Goal: Task Accomplishment & Management: Manage account settings

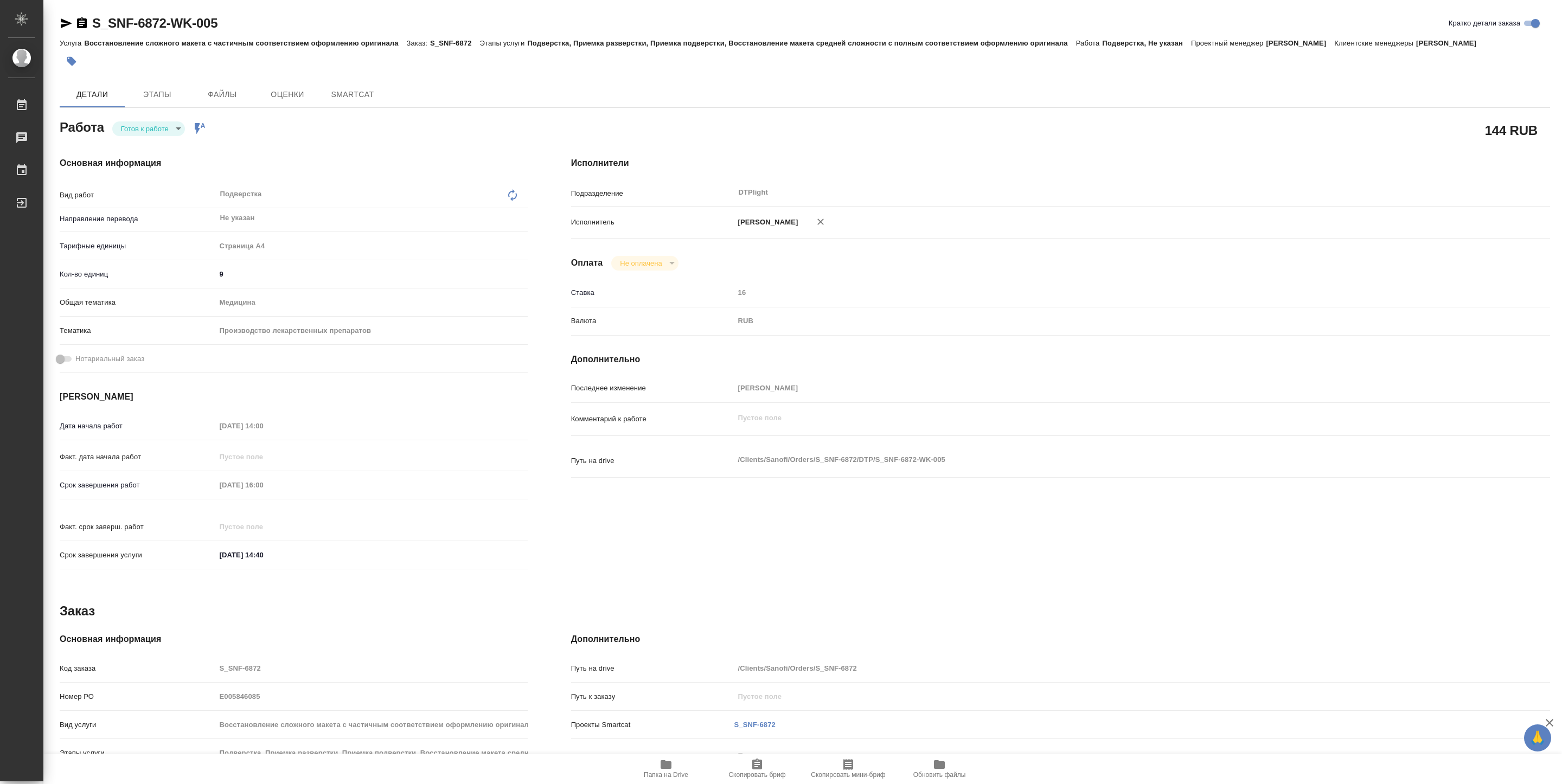
type textarea "x"
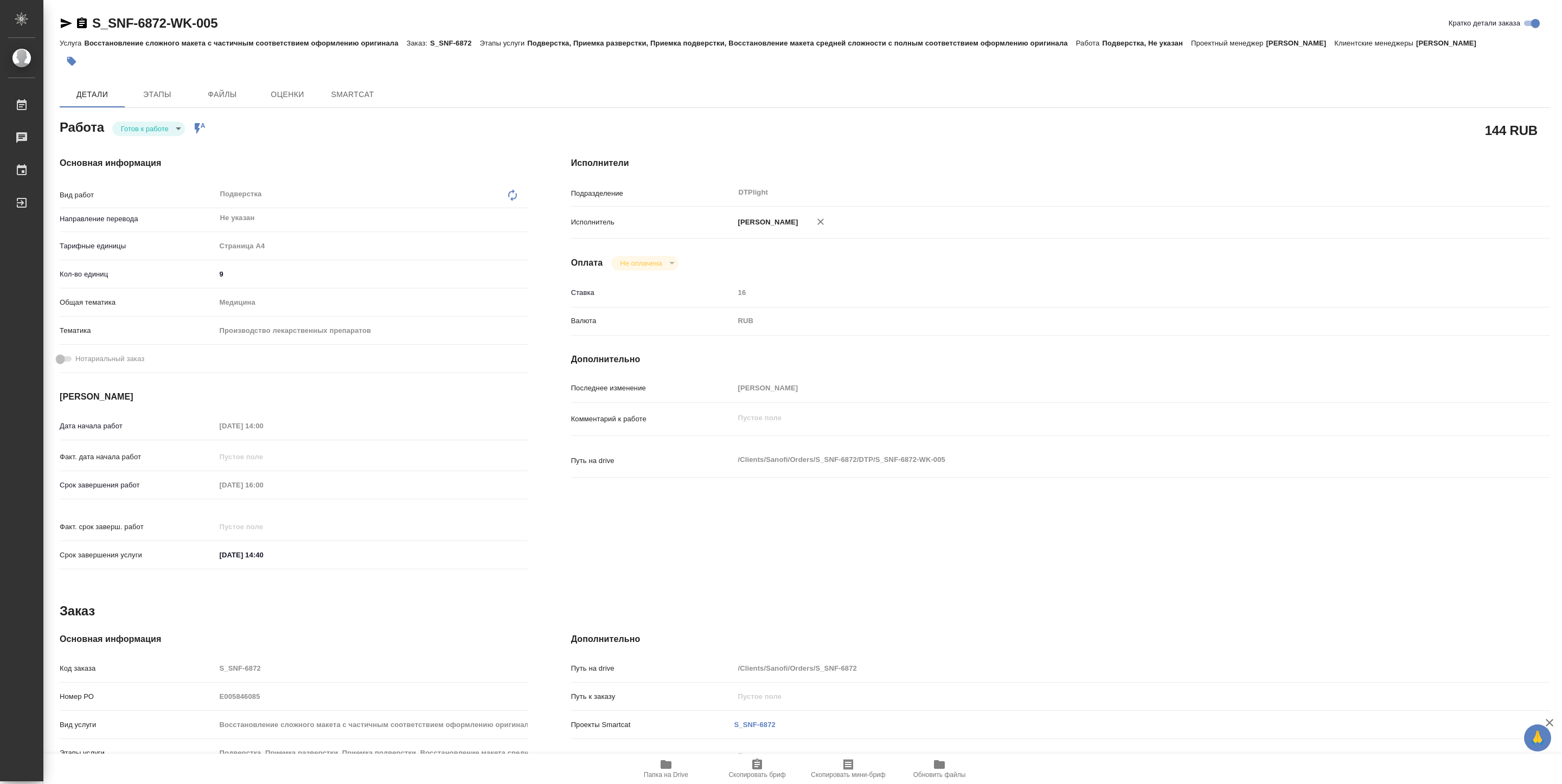
type textarea "x"
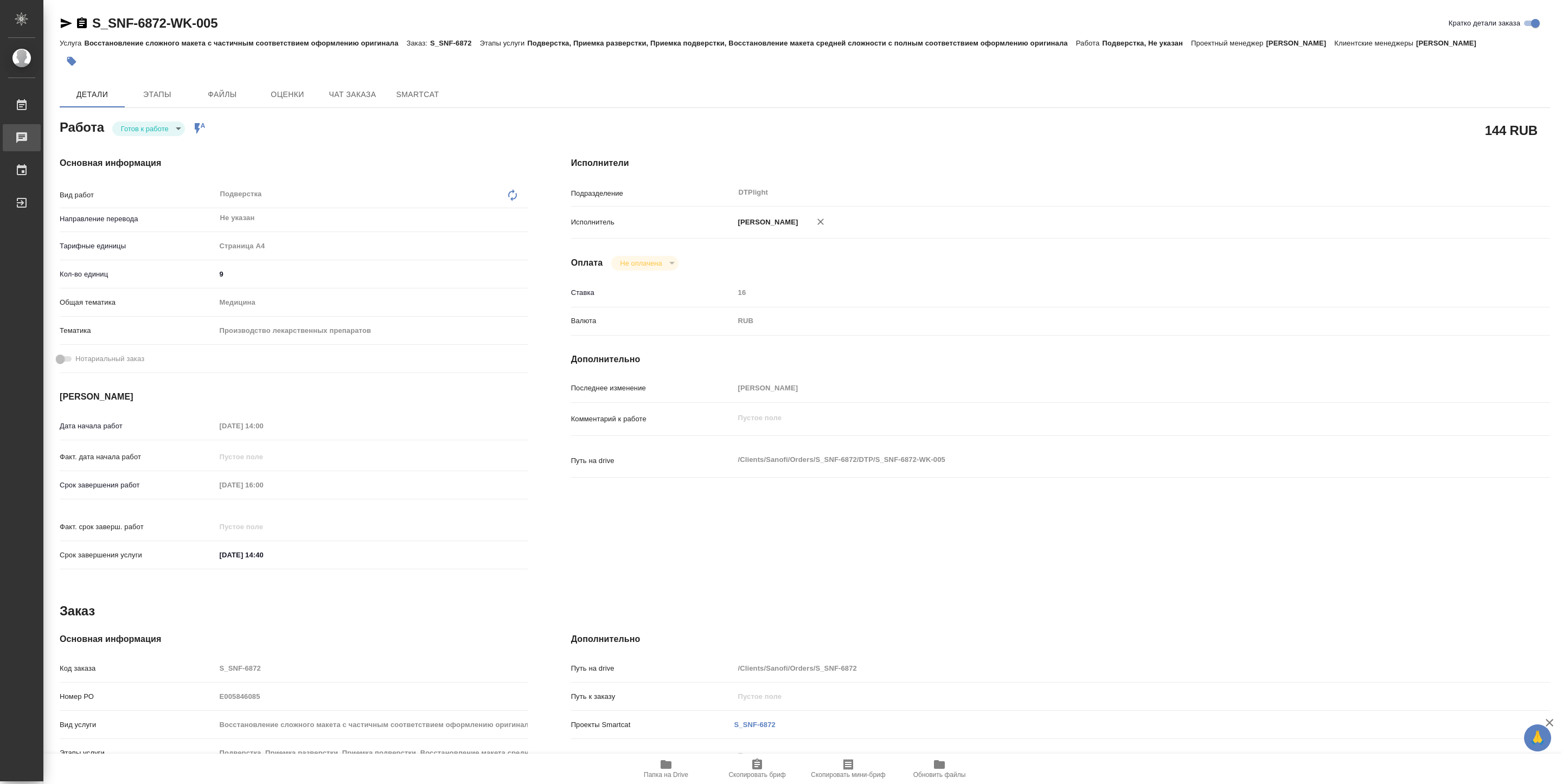
type textarea "x"
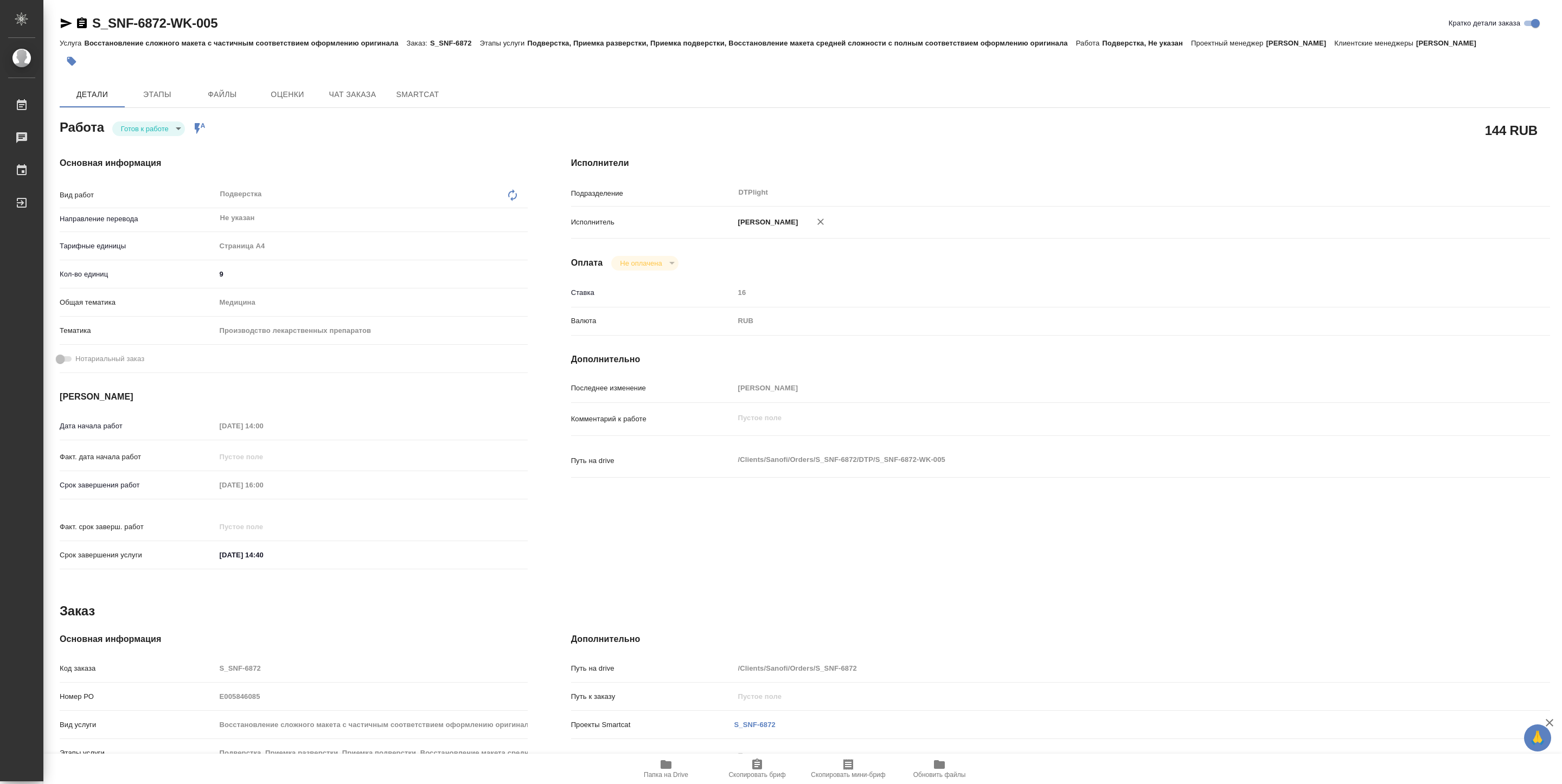
type textarea "x"
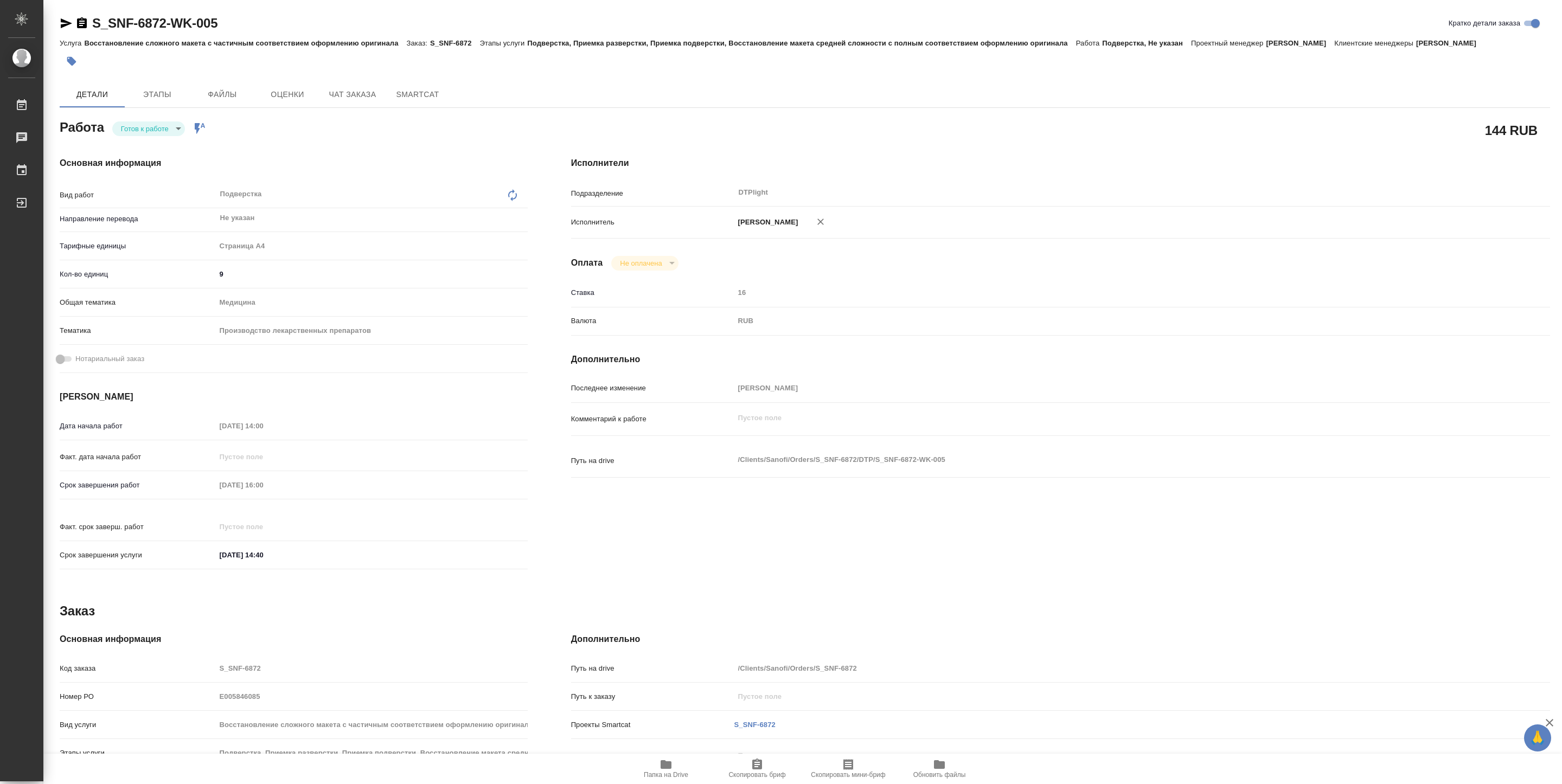
type textarea "x"
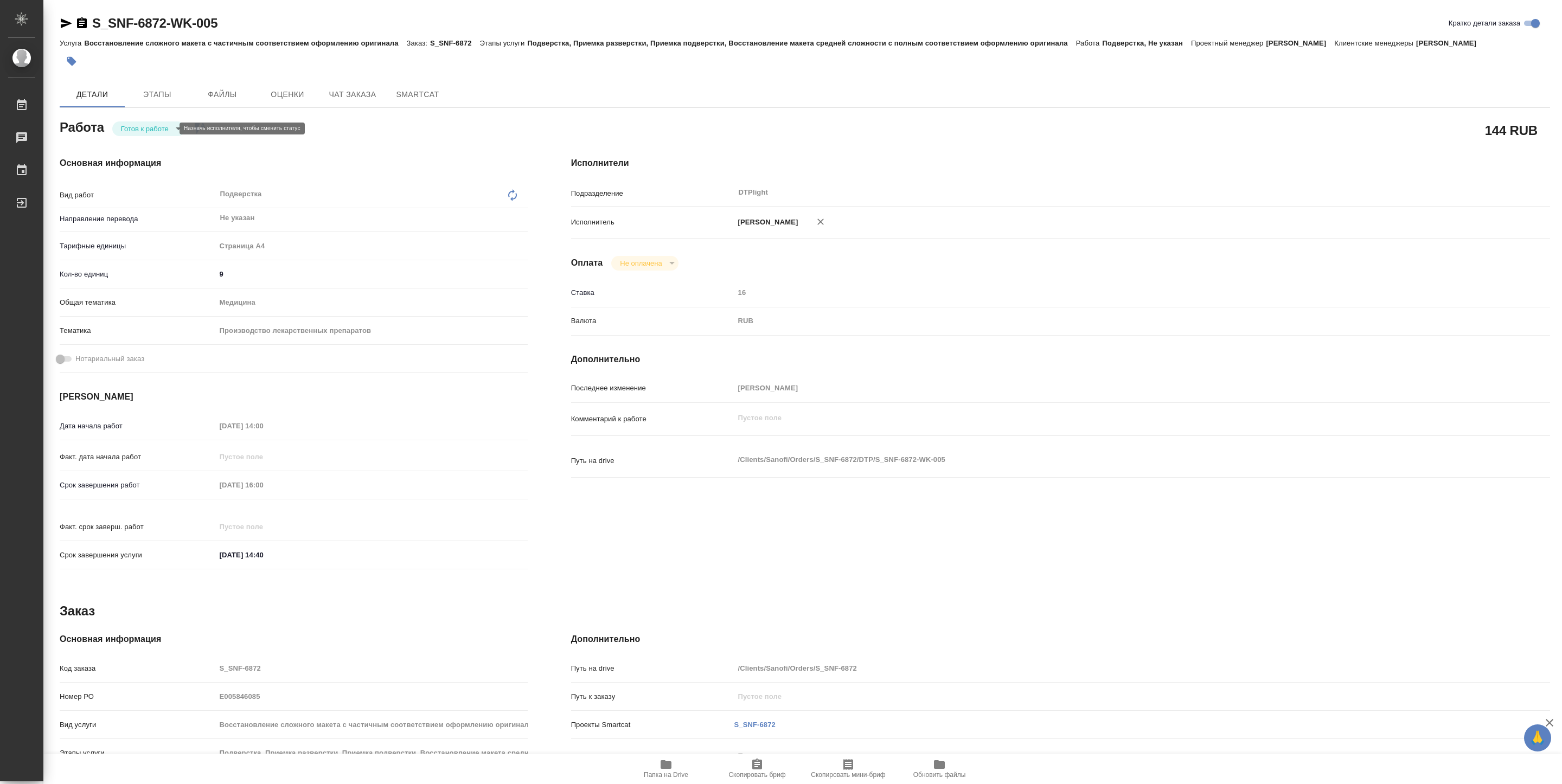
click at [163, 129] on body "🙏 .cls-1 fill:#fff; AWATERA Pankina Anna Работы Чаты График Выйти S_SNF-6872-WK…" at bounding box center [781, 392] width 1562 height 784
click at [163, 129] on li "В работе" at bounding box center [149, 129] width 73 height 18
type textarea "x"
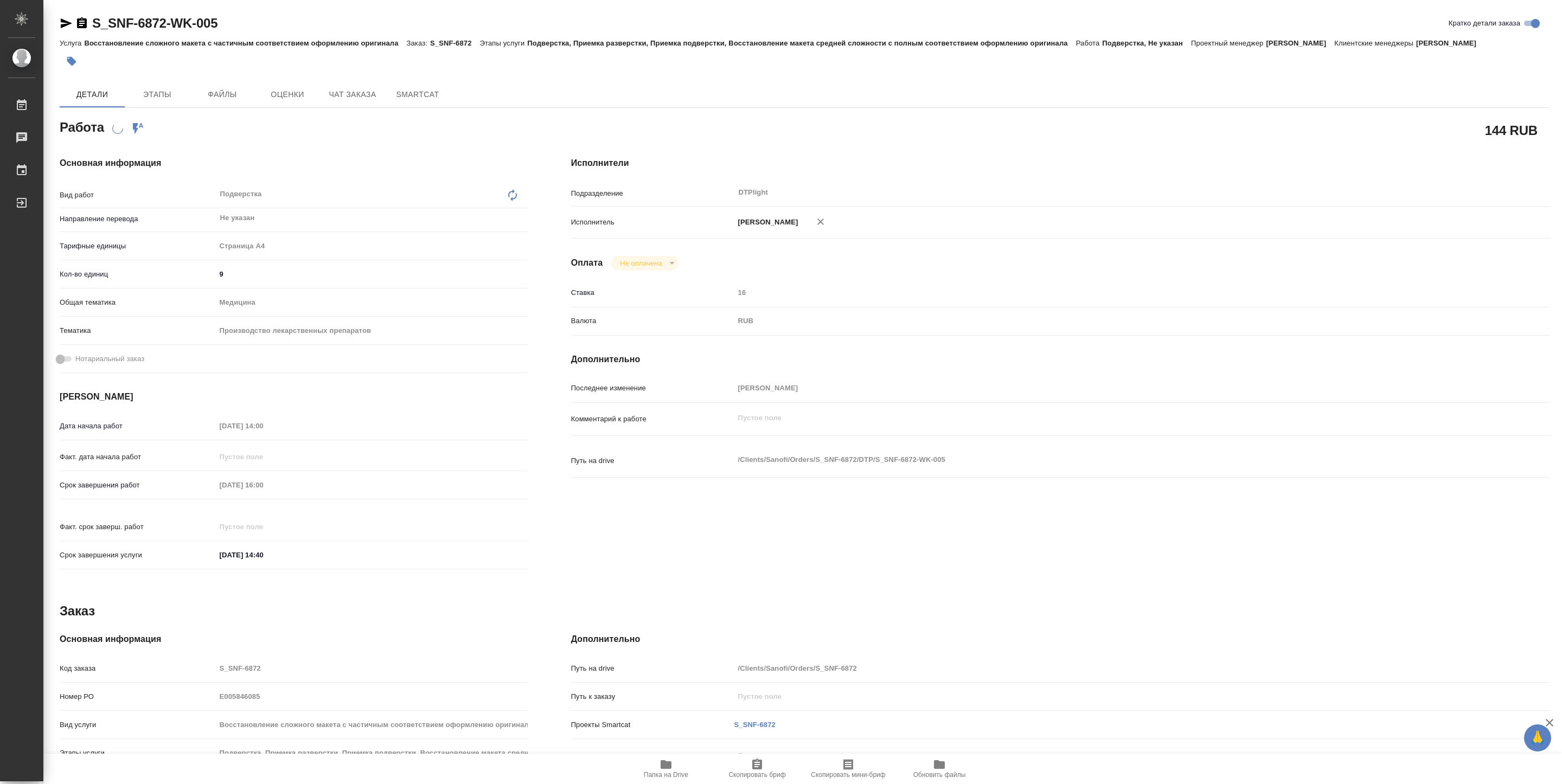
type textarea "x"
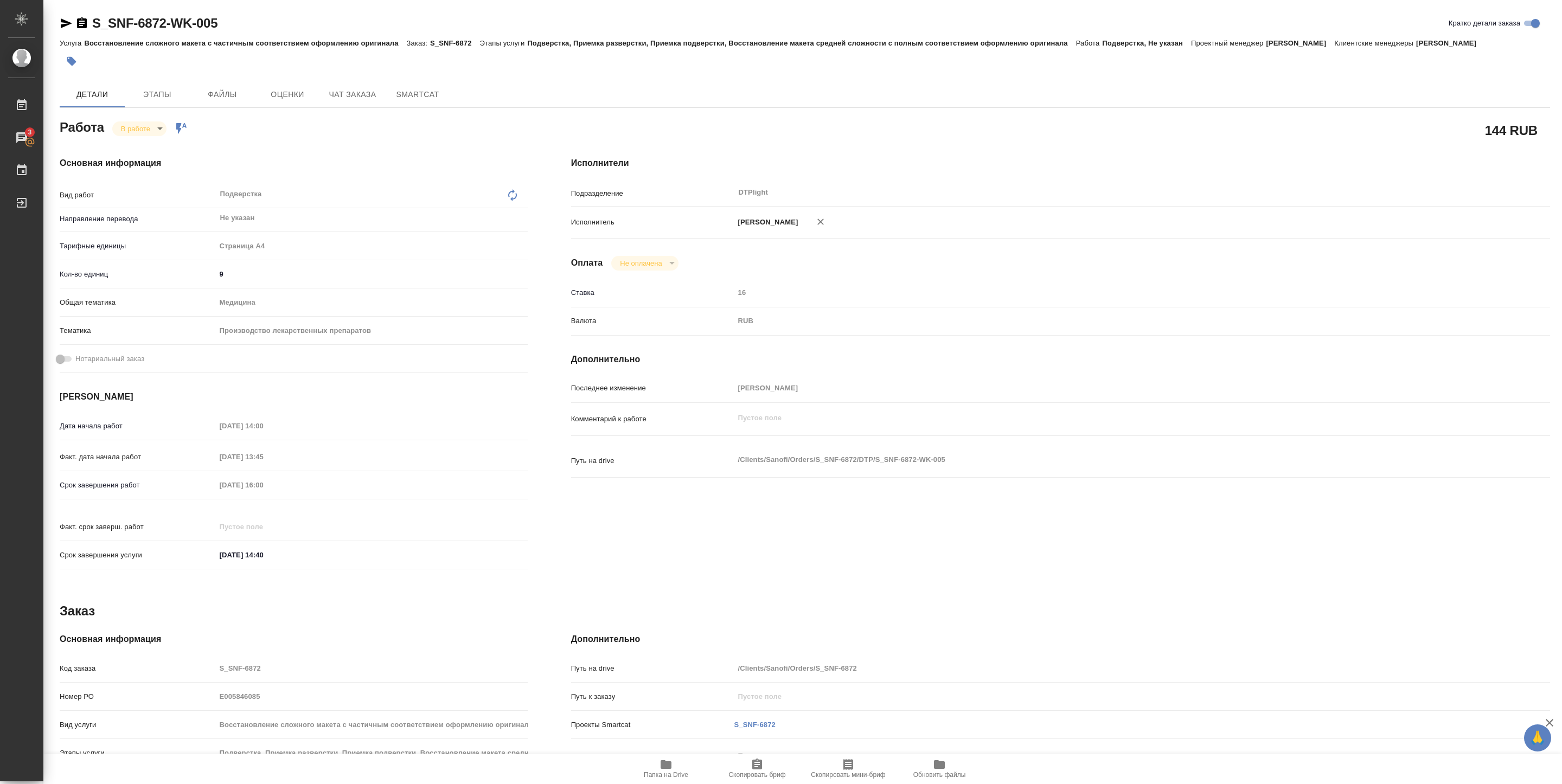
type textarea "x"
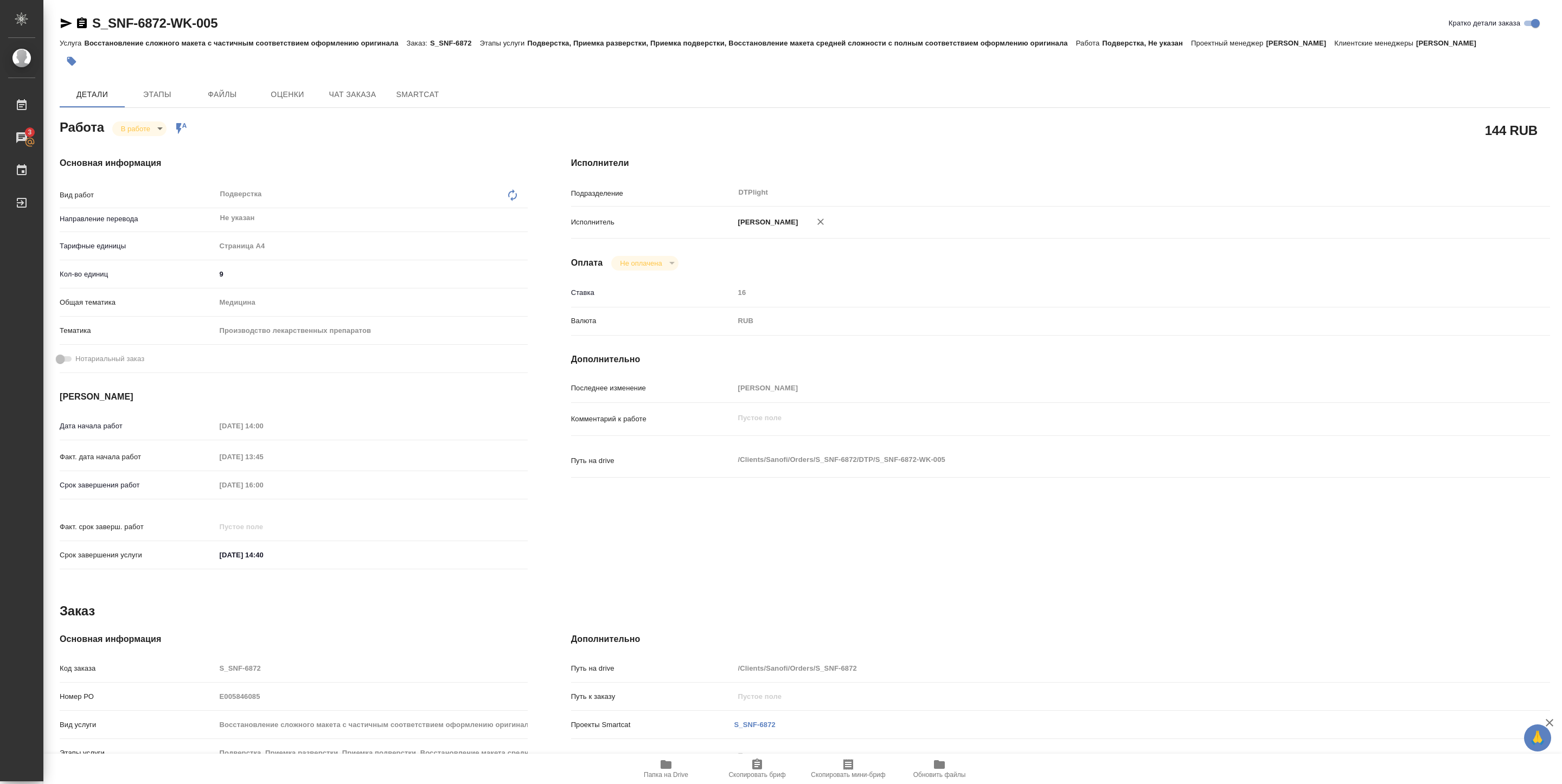
type textarea "x"
click at [669, 769] on icon "button" at bounding box center [666, 764] width 13 height 13
click at [665, 762] on icon "button" at bounding box center [666, 765] width 11 height 8
click at [156, 126] on body "🙏 .cls-1 fill:#fff; AWATERA Pankina Anna Работы 3 Чаты График Выйти S_SNF-6872-…" at bounding box center [781, 392] width 1562 height 784
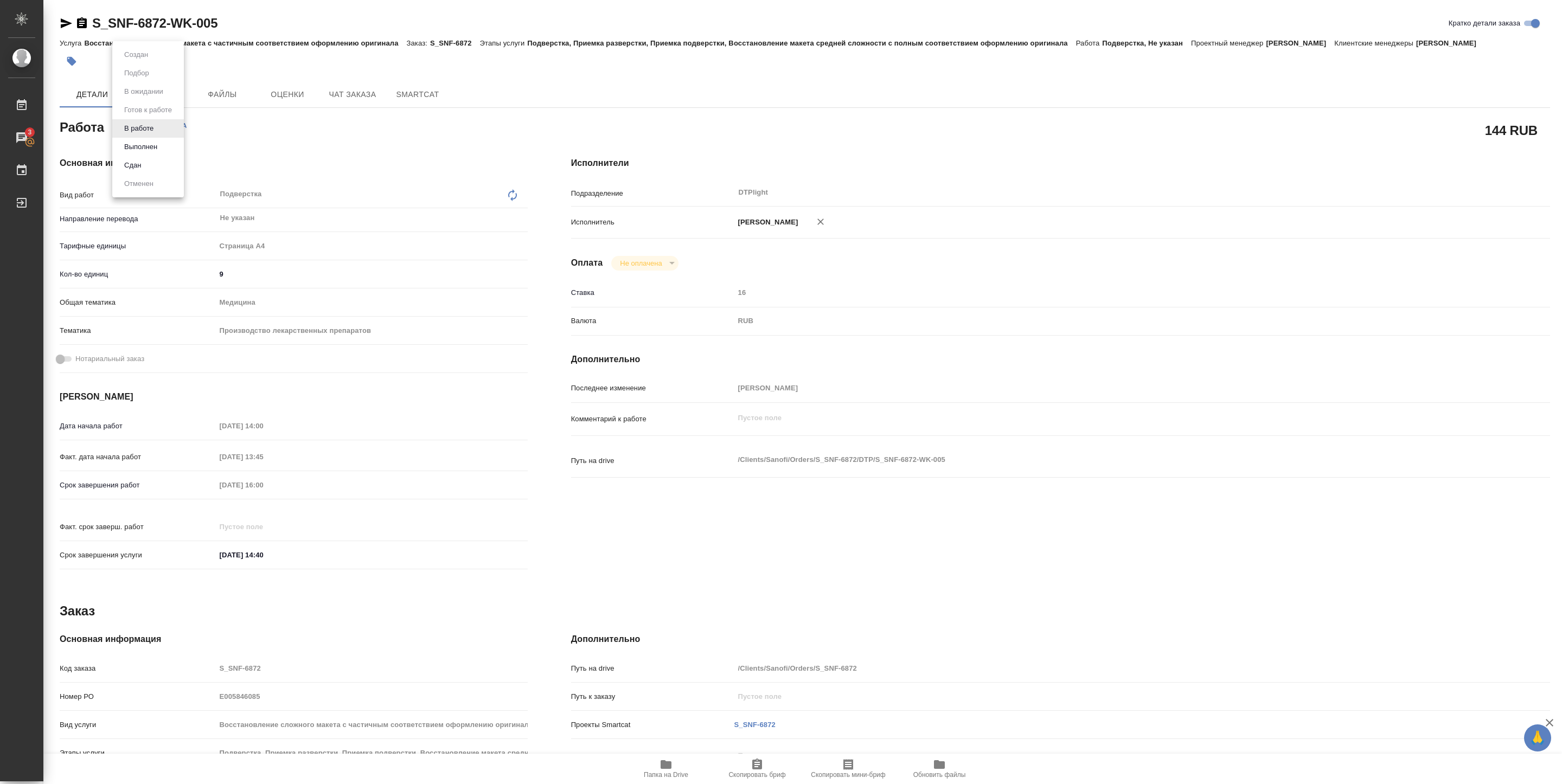
click at [153, 148] on button "Выполнен" at bounding box center [140, 147] width 39 height 12
drag, startPoint x: 121, startPoint y: 28, endPoint x: 265, endPoint y: 17, distance: 144.4
click at [265, 17] on div "S_SNF-6872-WK-005 Кратко детали заказа" at bounding box center [805, 25] width 1490 height 22
copy link "S_SNF-6872-WK-005"
type textarea "x"
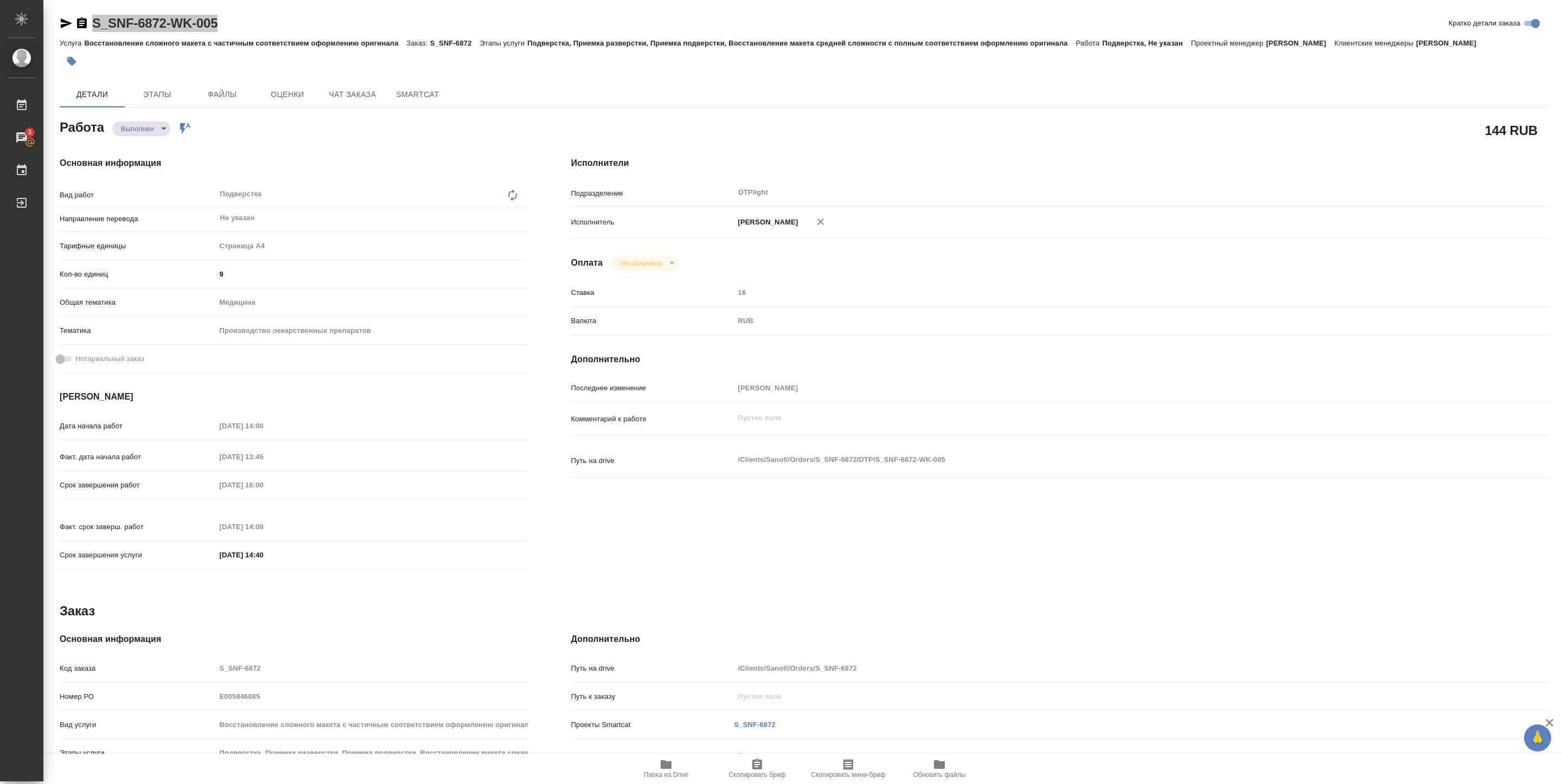
type textarea "x"
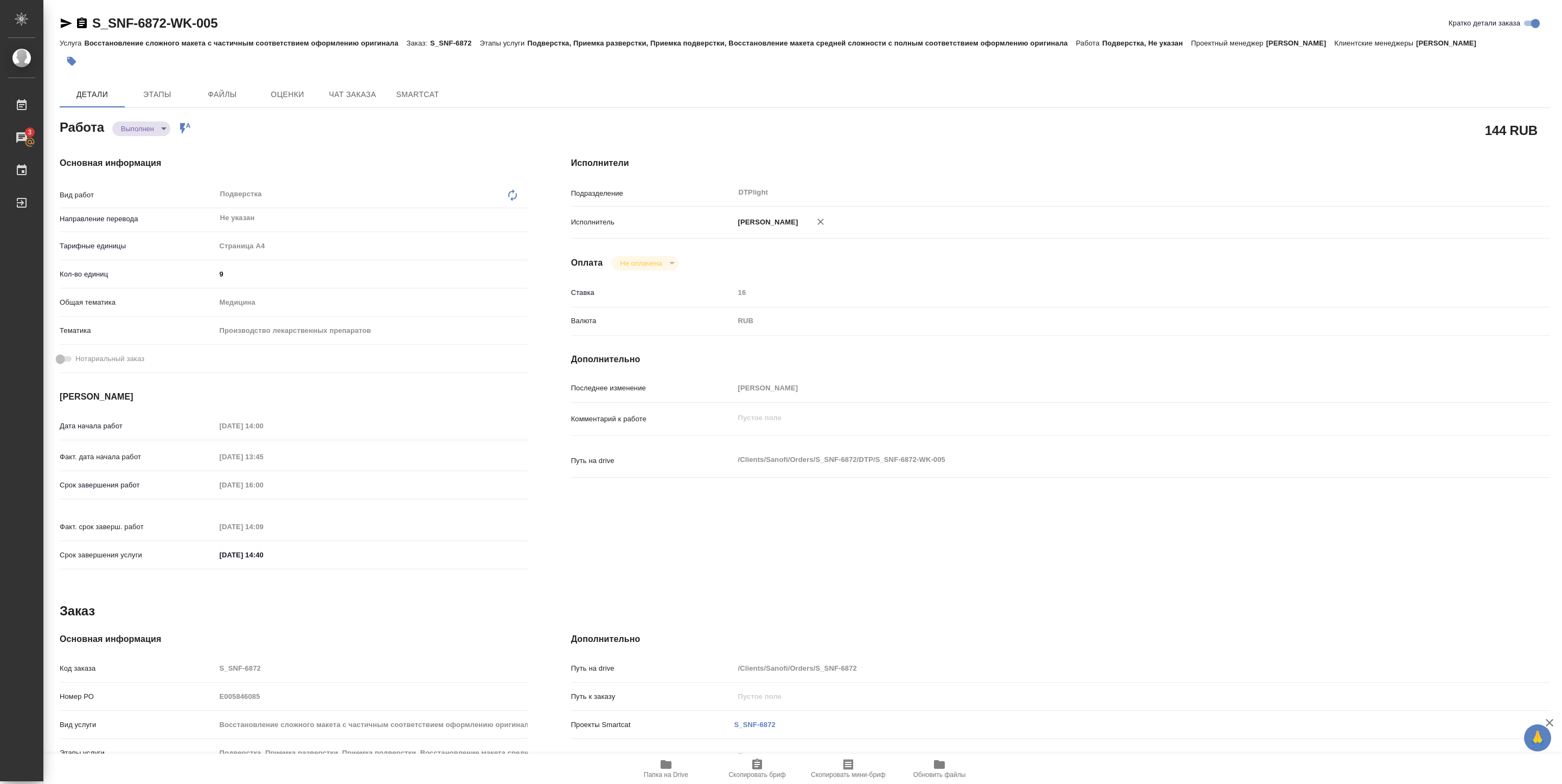
type textarea "x"
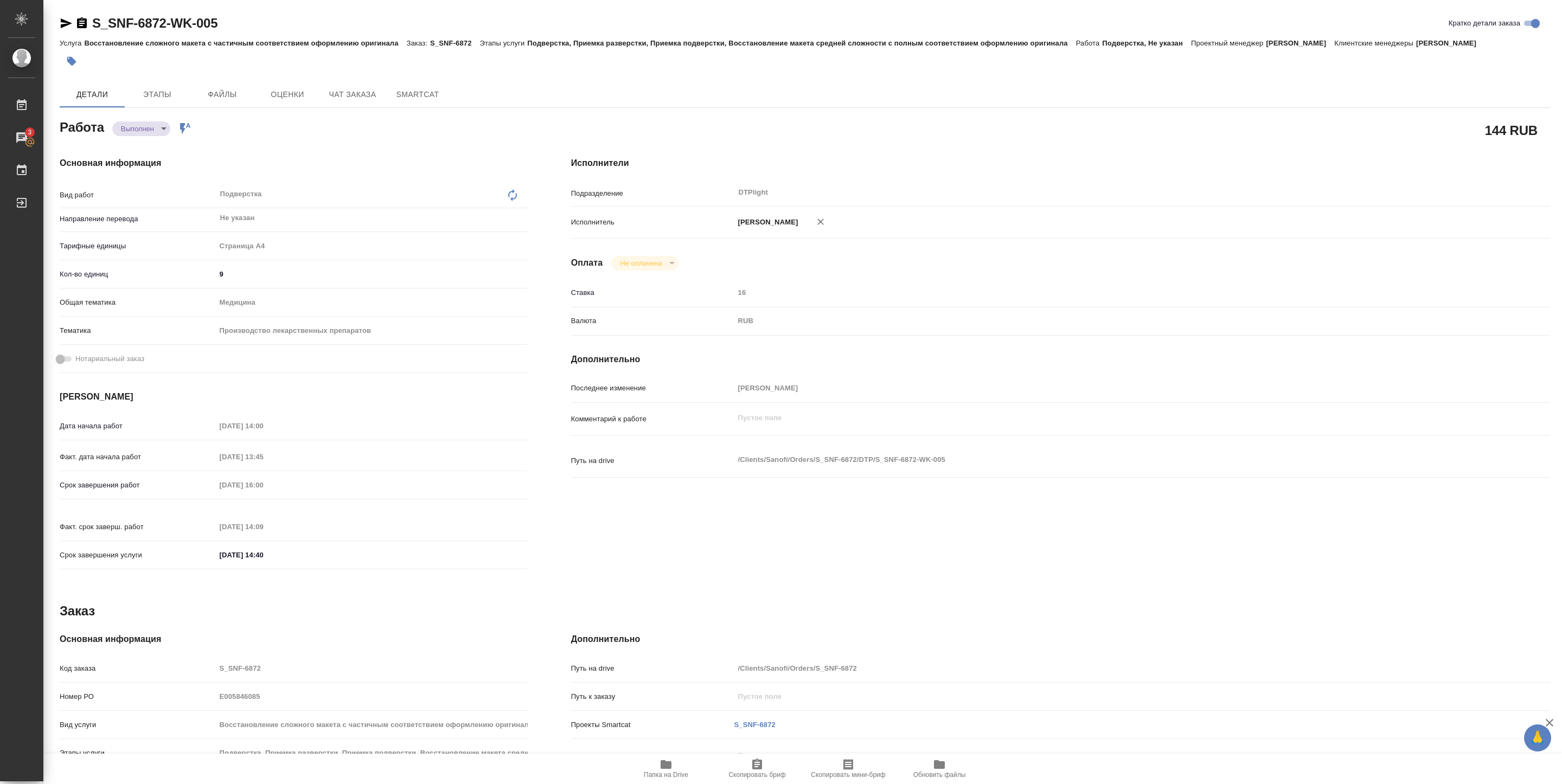
type textarea "x"
click at [279, 129] on div "Работа Выполнен completed Работа включена в последовательность" at bounding box center [293, 126] width 468 height 19
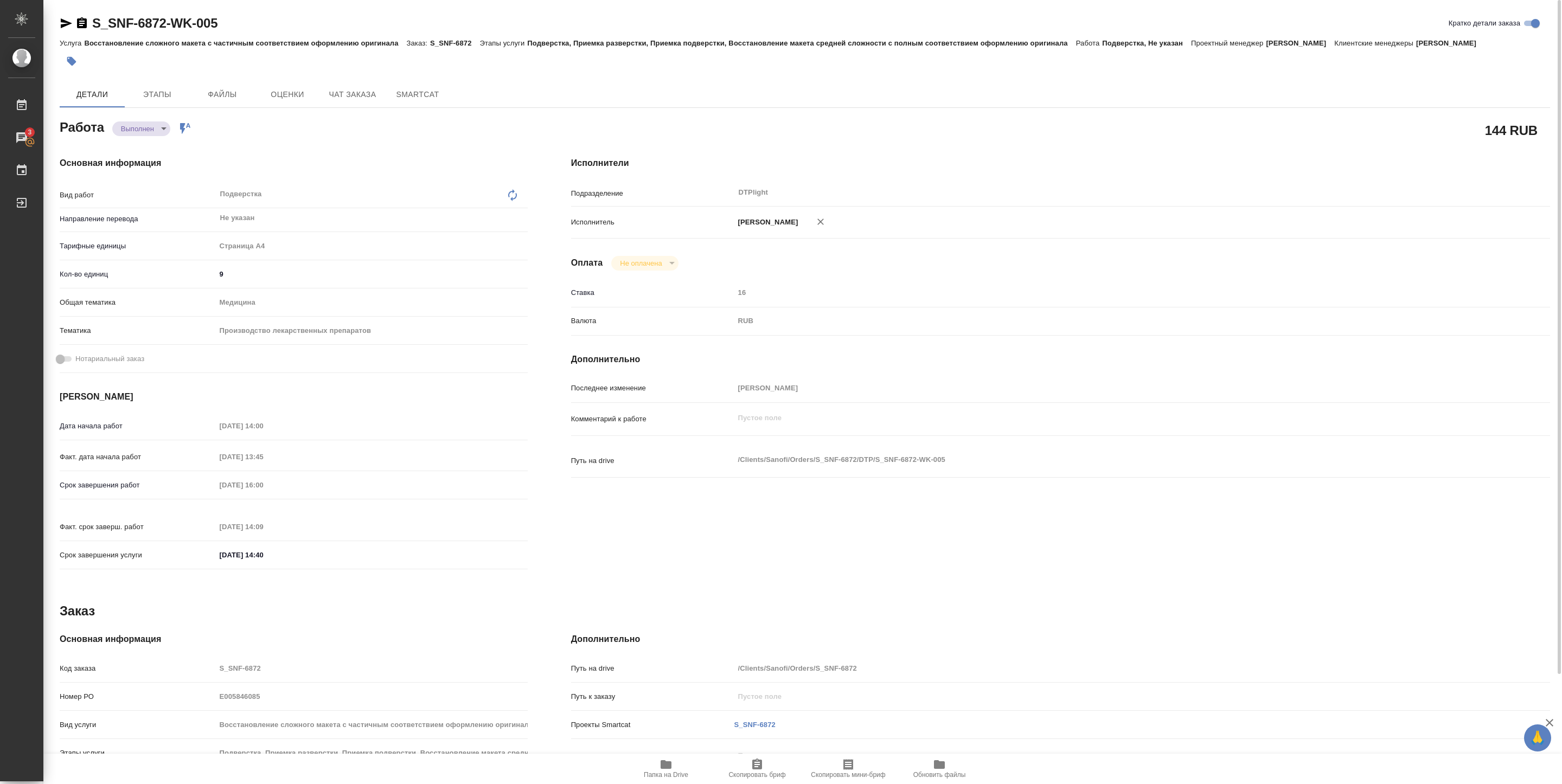
click at [141, 130] on body "🙏 .cls-1 fill:#fff; AWATERA Pankina Anna Работы 3 Чаты График Выйти S_SNF-6872-…" at bounding box center [781, 392] width 1562 height 784
click at [140, 147] on button "Сдан" at bounding box center [132, 147] width 23 height 12
type textarea "x"
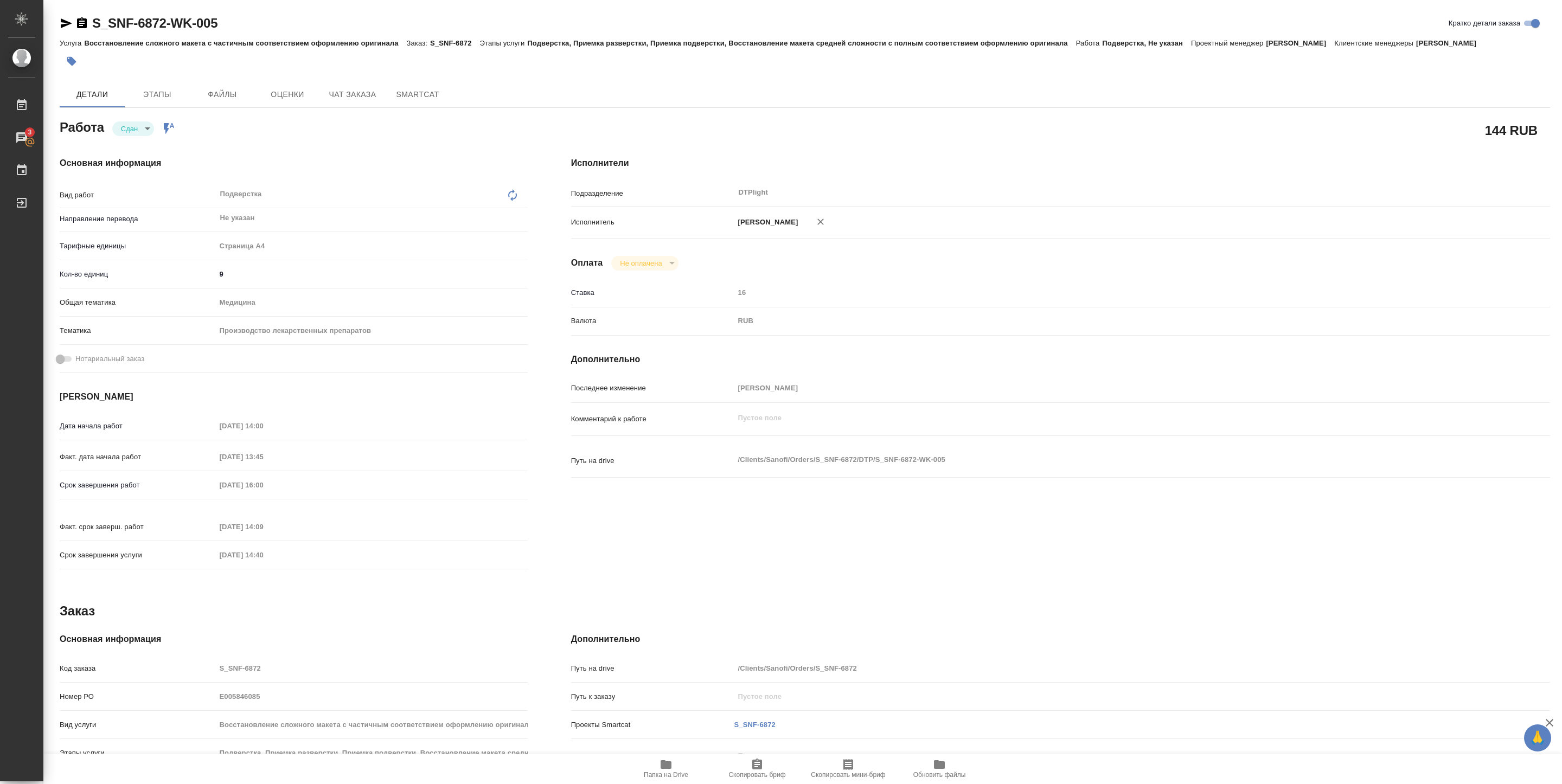
type textarea "x"
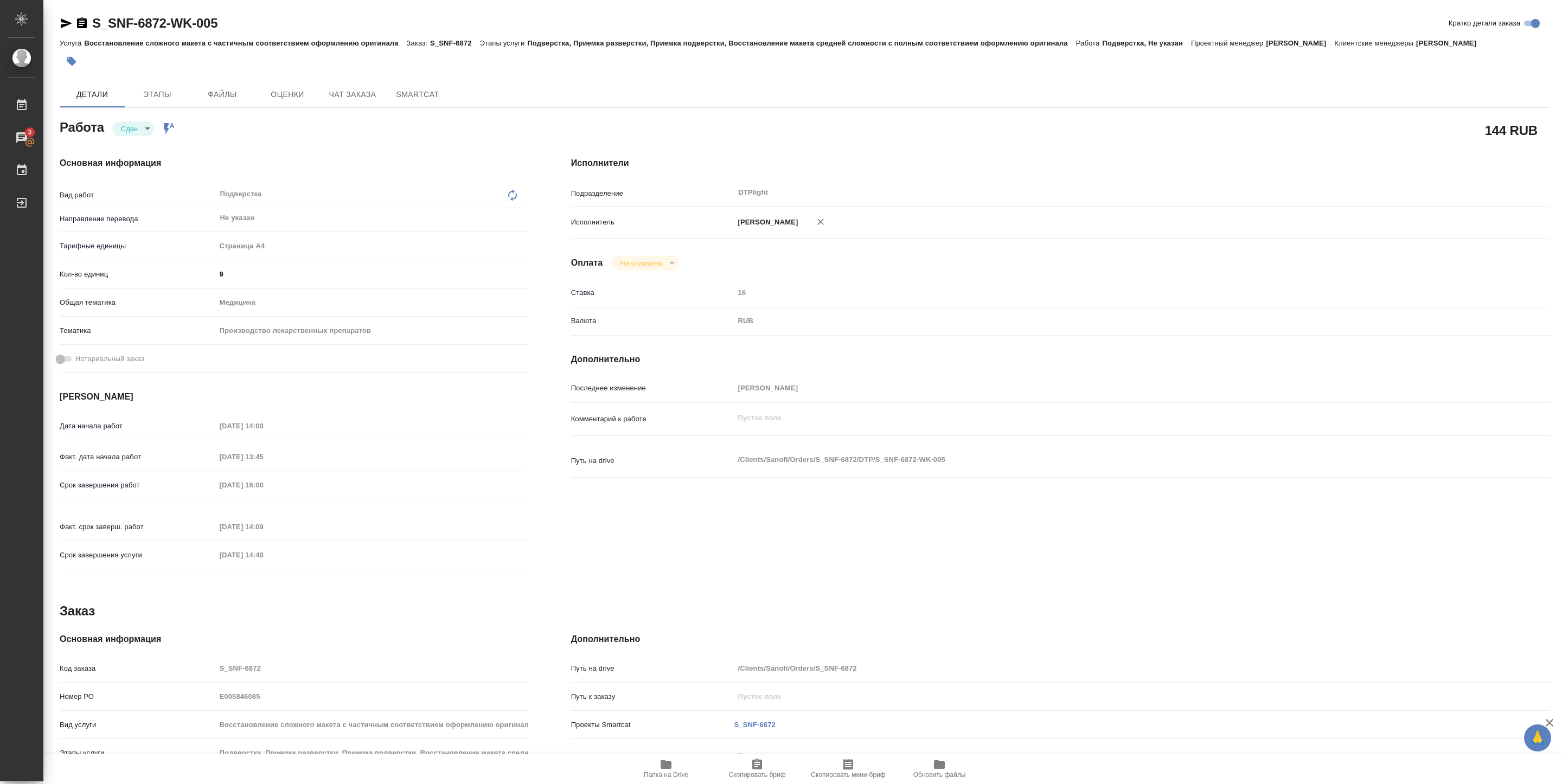
type textarea "x"
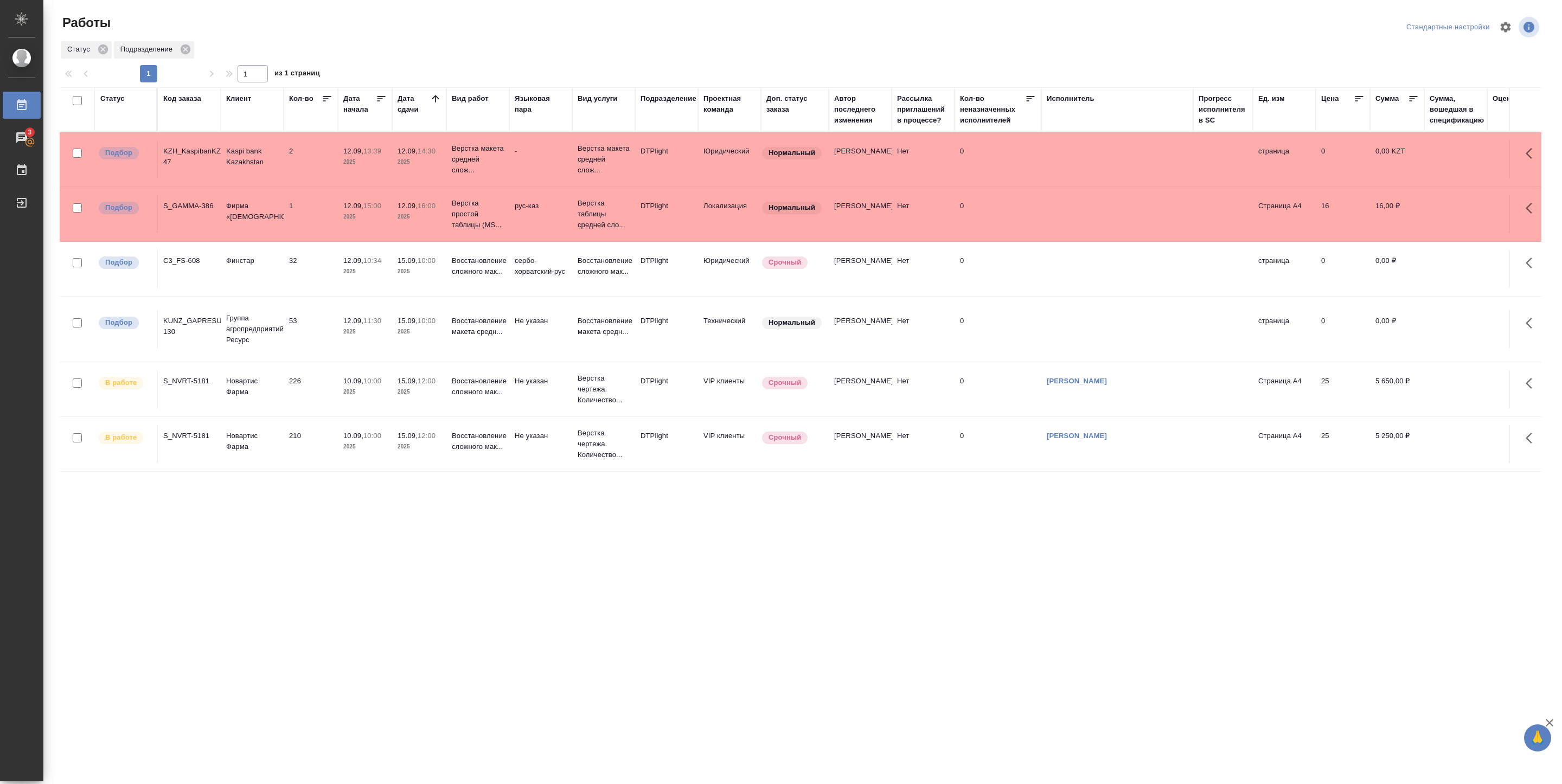
click at [374, 144] on td "12.09, 13:39 2025" at bounding box center [364, 159] width 54 height 38
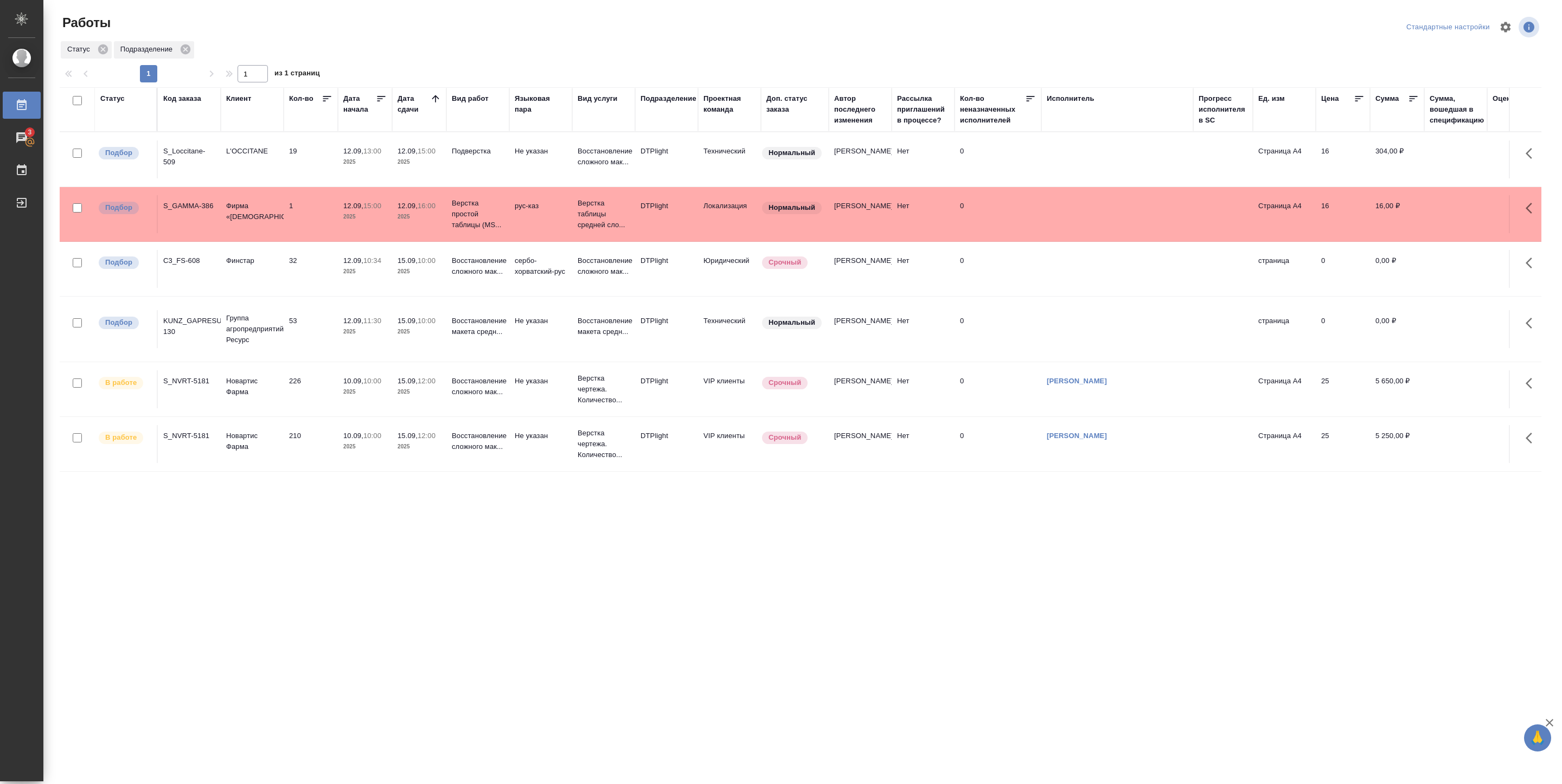
click at [381, 160] on p "2025" at bounding box center [365, 162] width 44 height 11
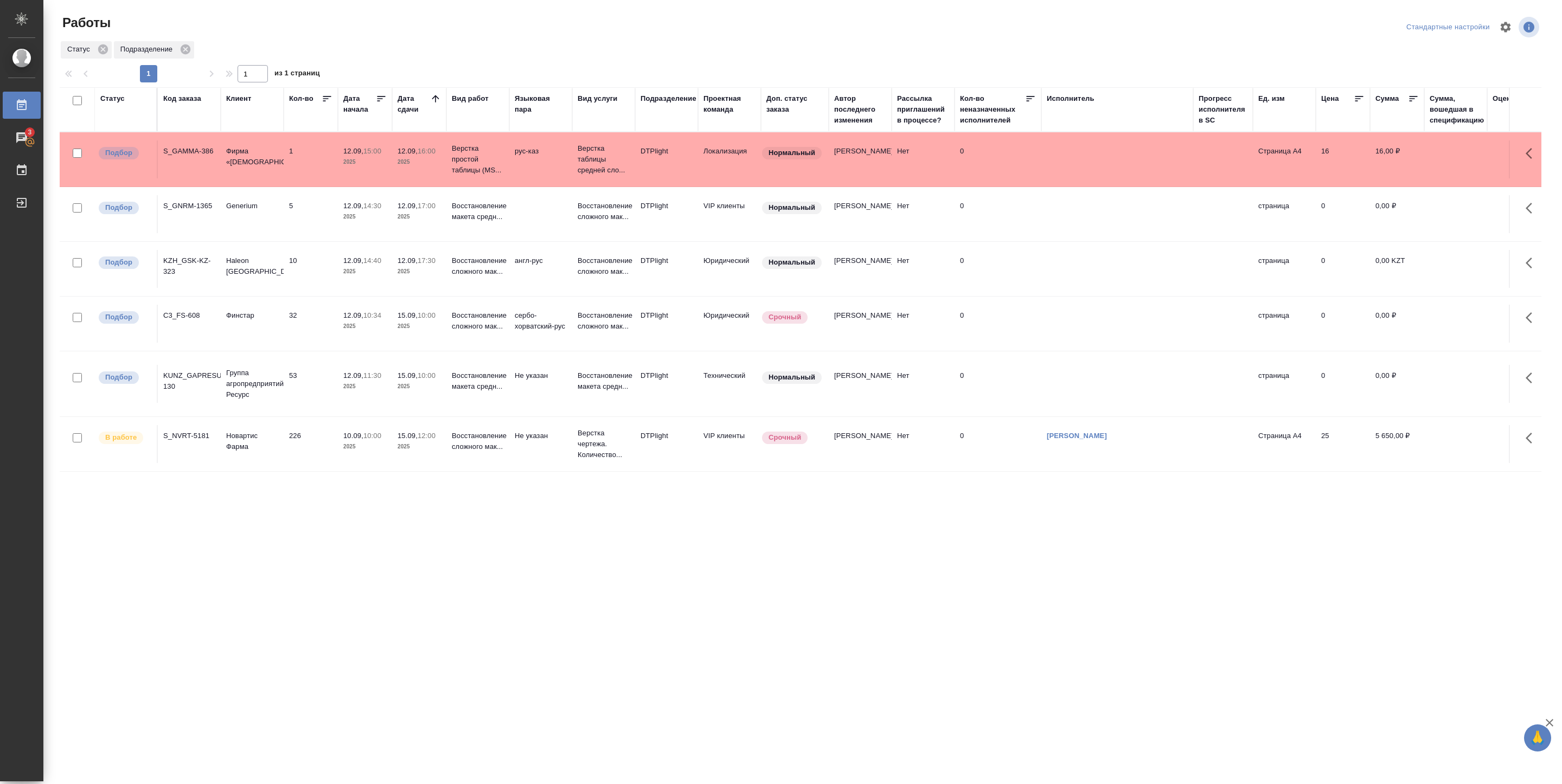
click at [495, 403] on td "Восстановление макета средн..." at bounding box center [478, 384] width 63 height 38
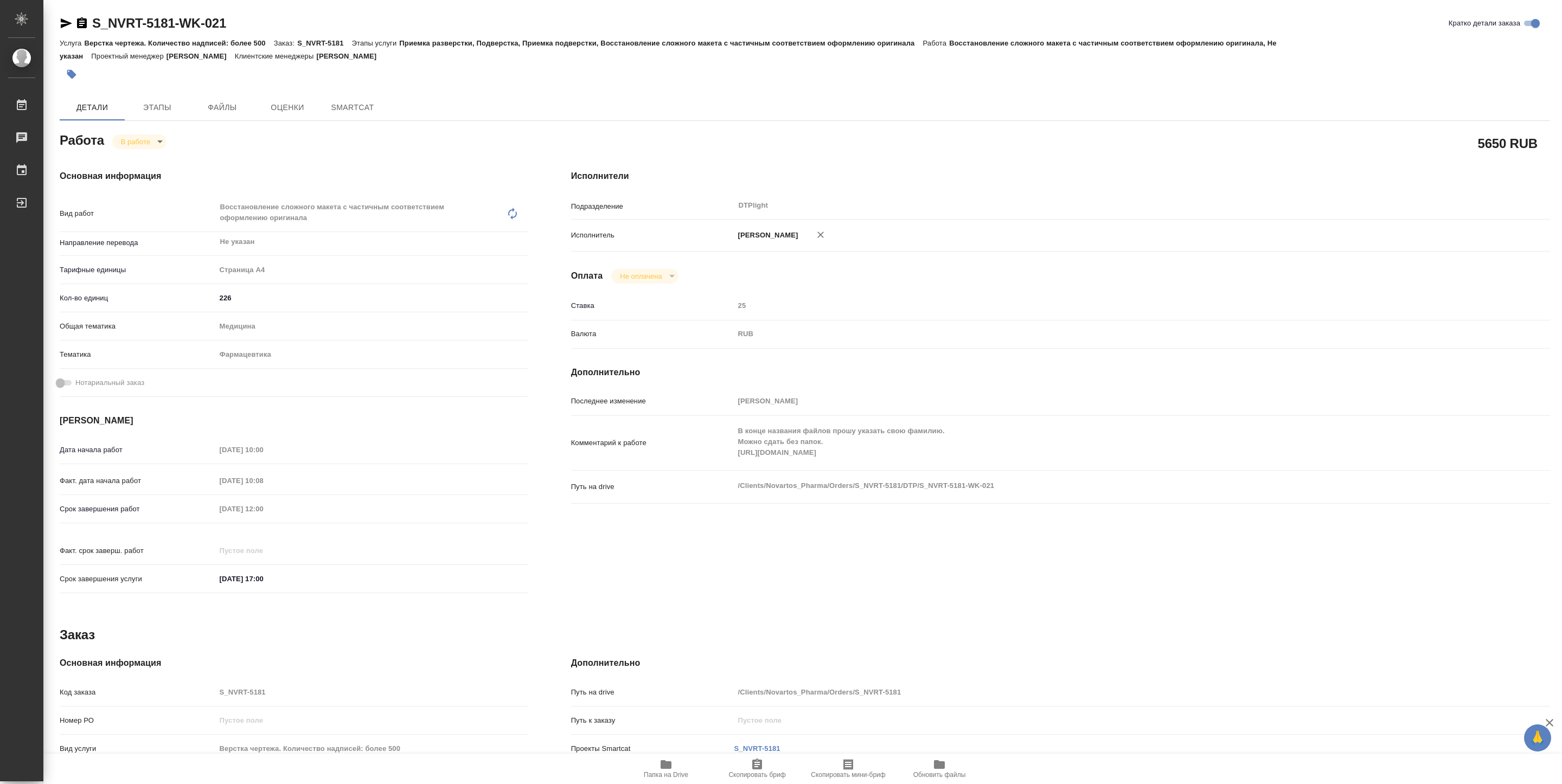
type textarea "x"
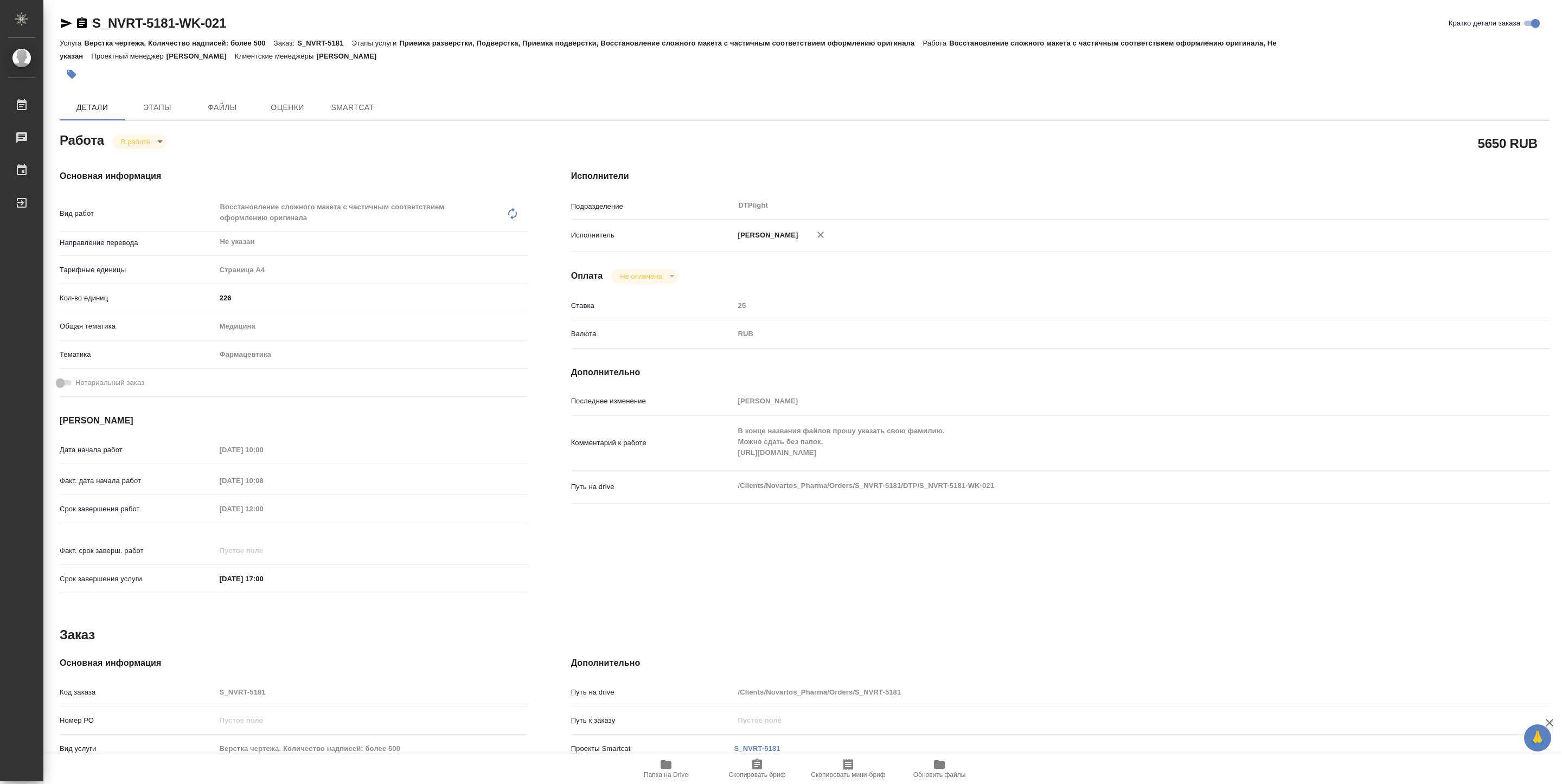
type textarea "x"
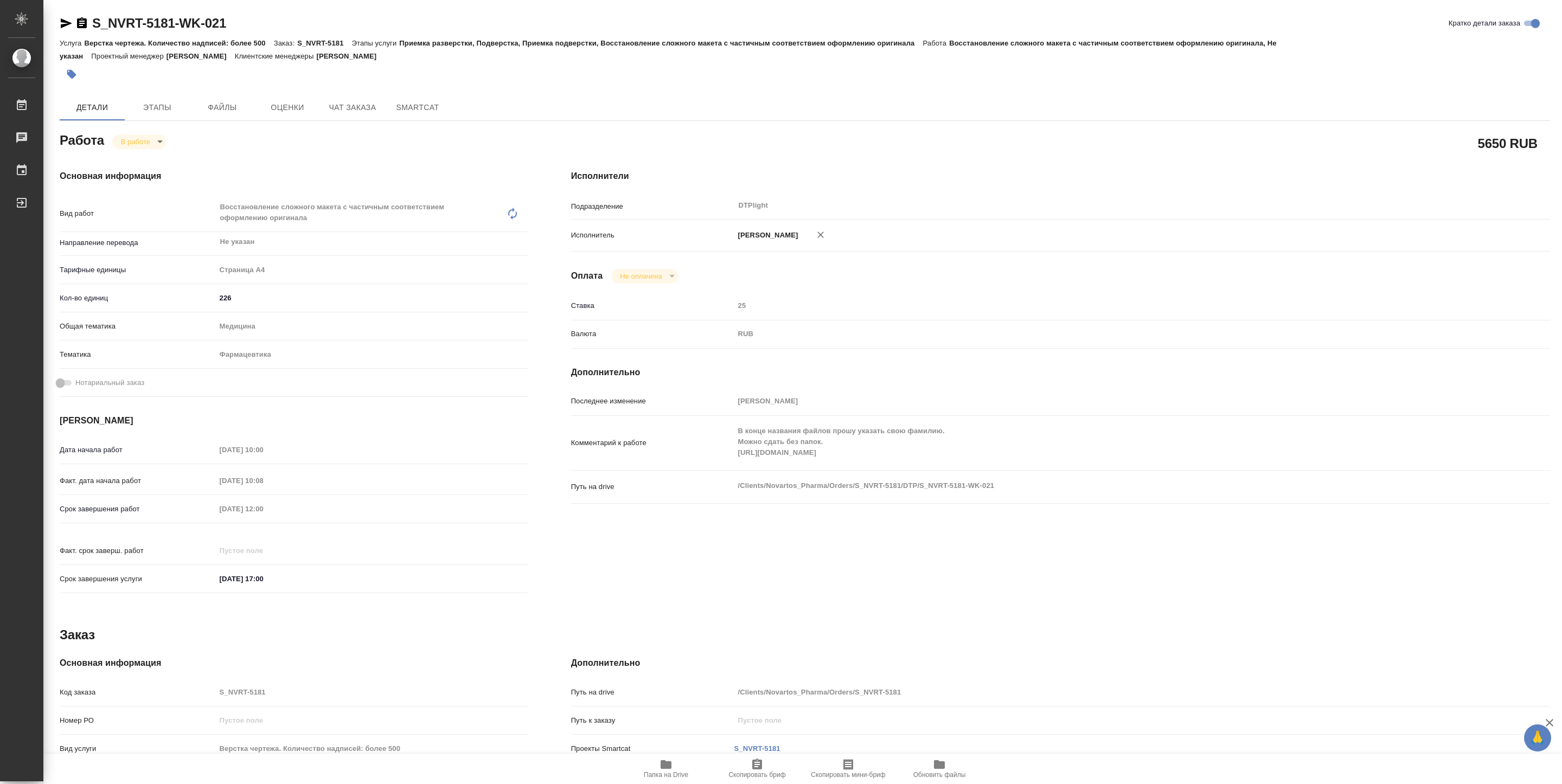
type textarea "x"
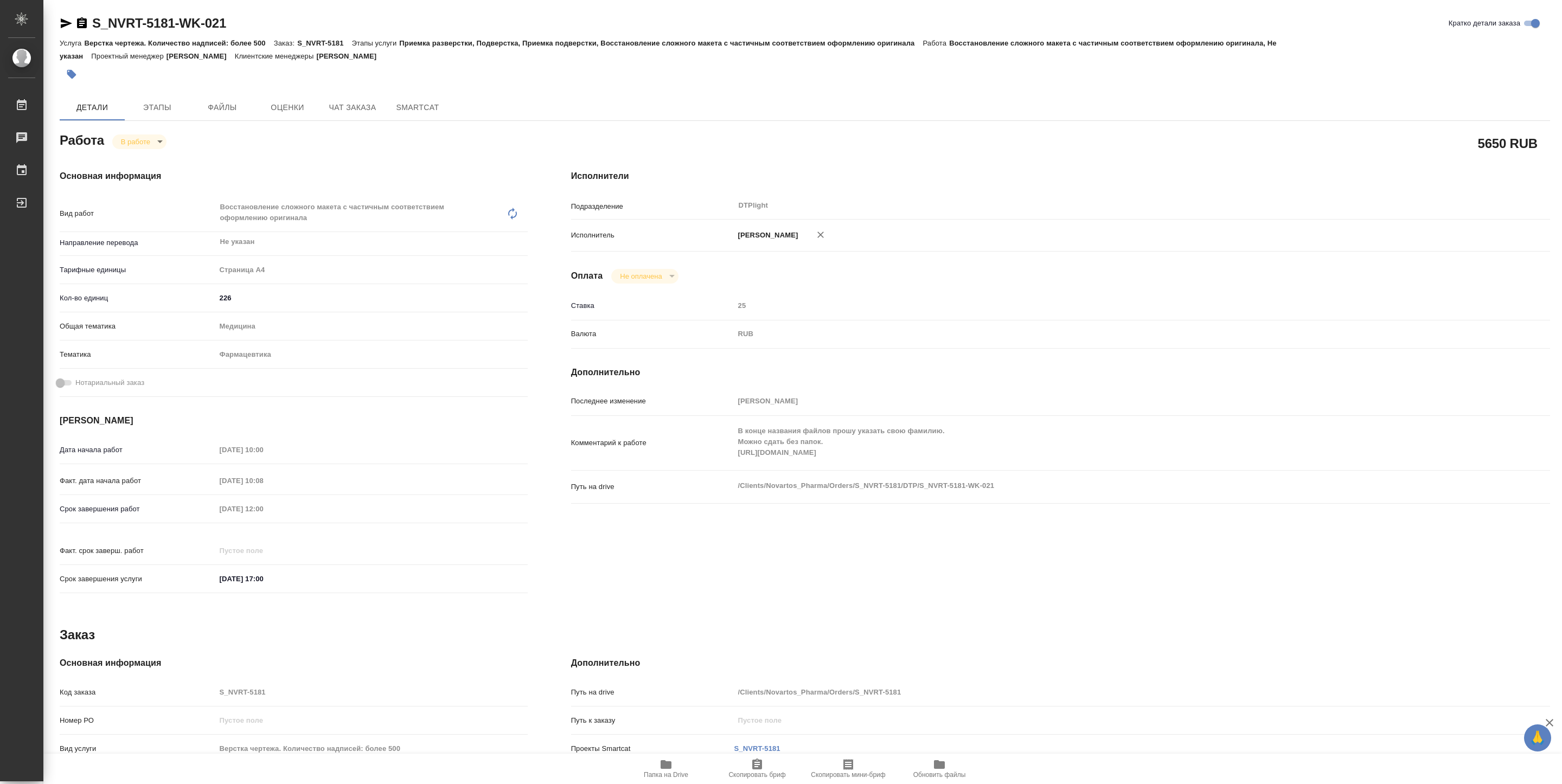
type textarea "x"
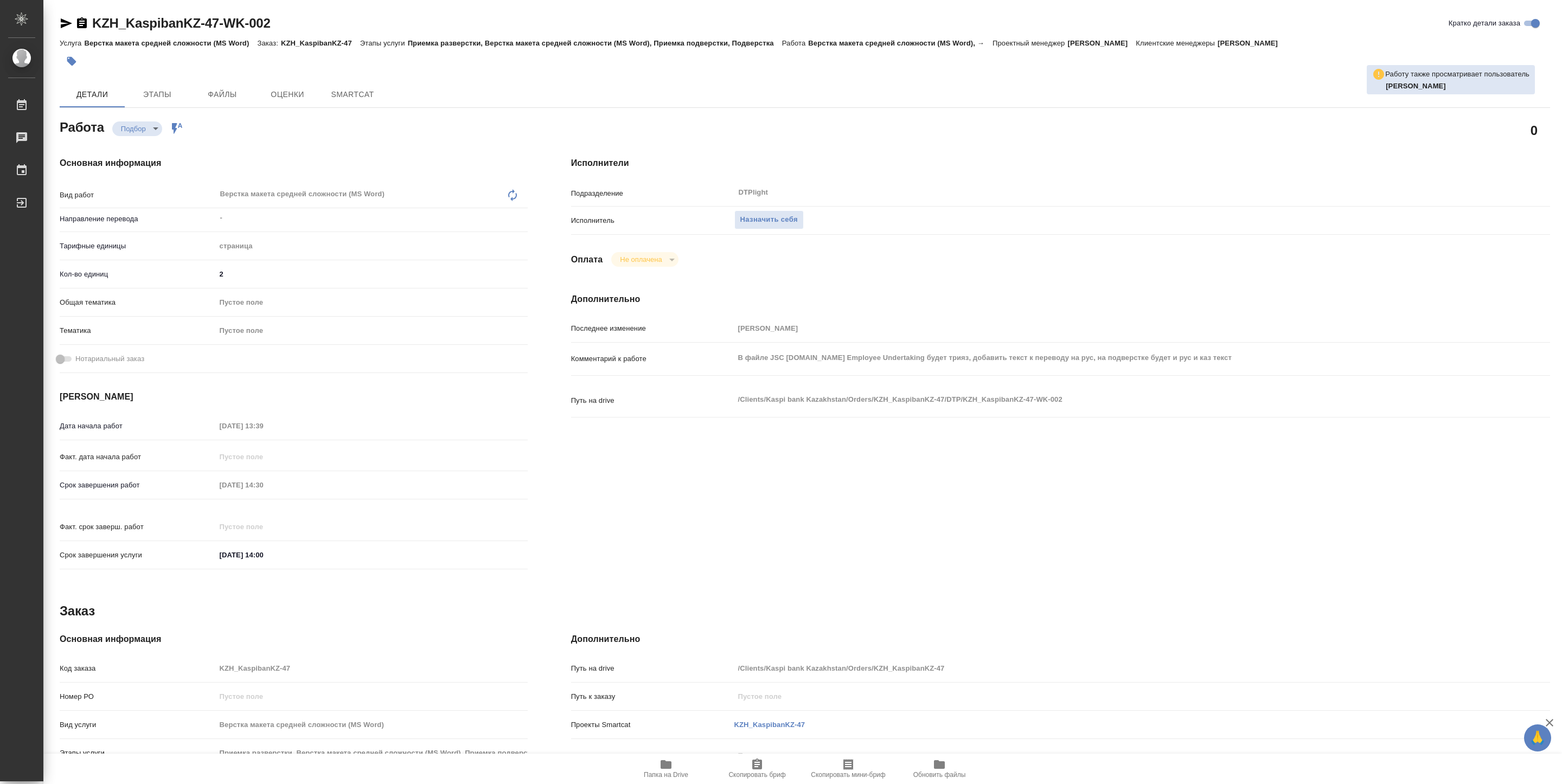
type textarea "x"
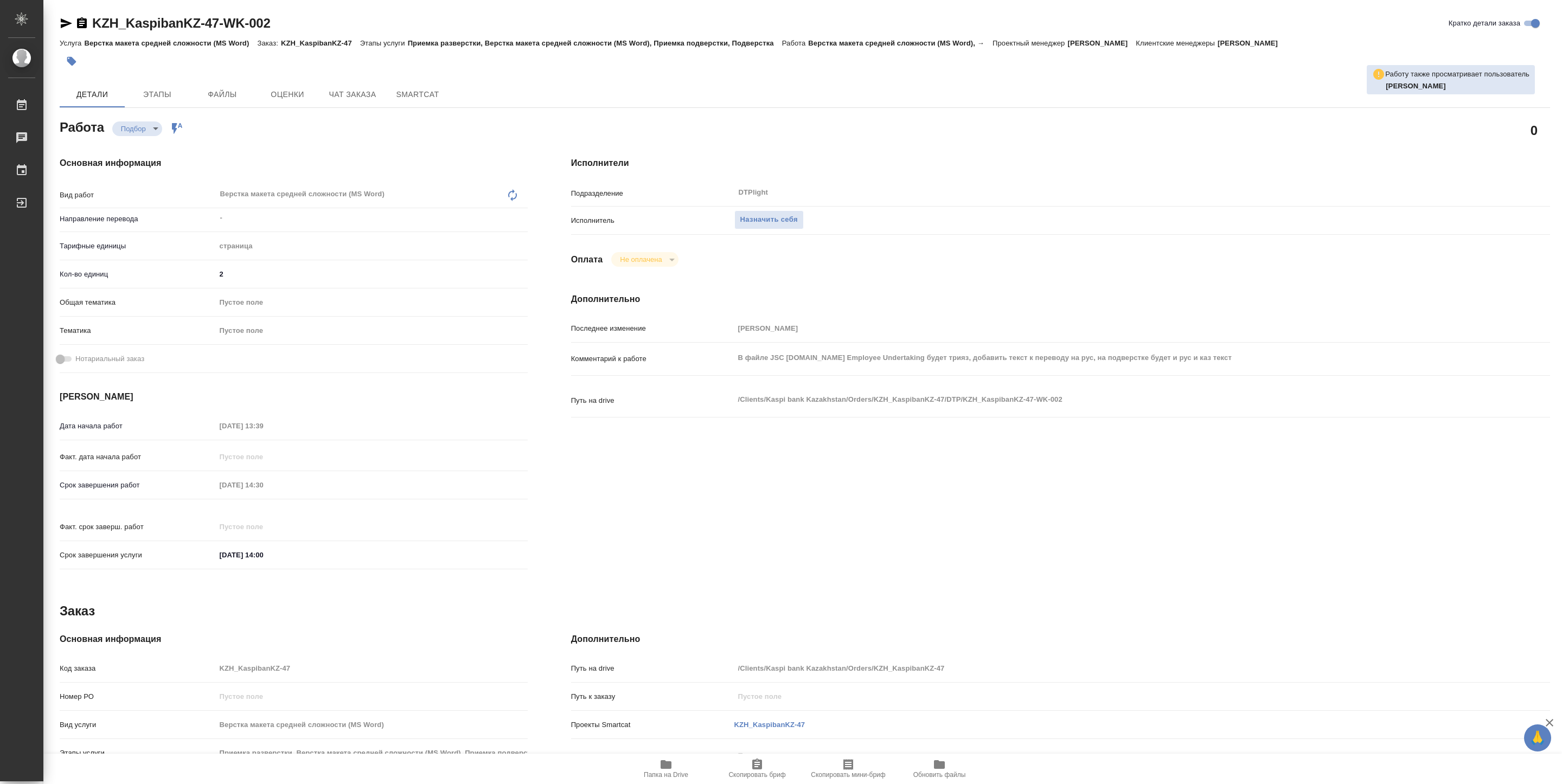
type textarea "x"
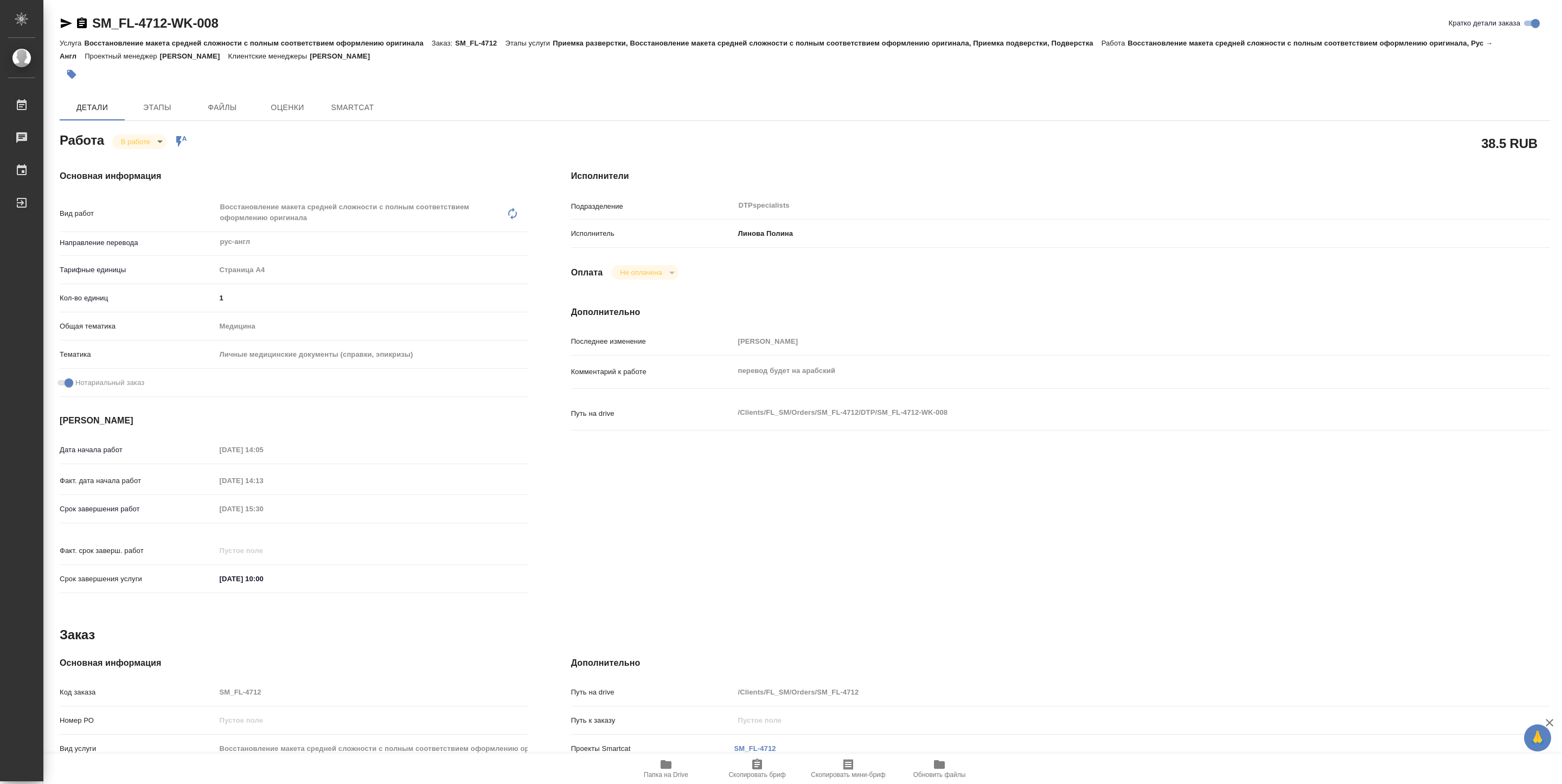
type textarea "x"
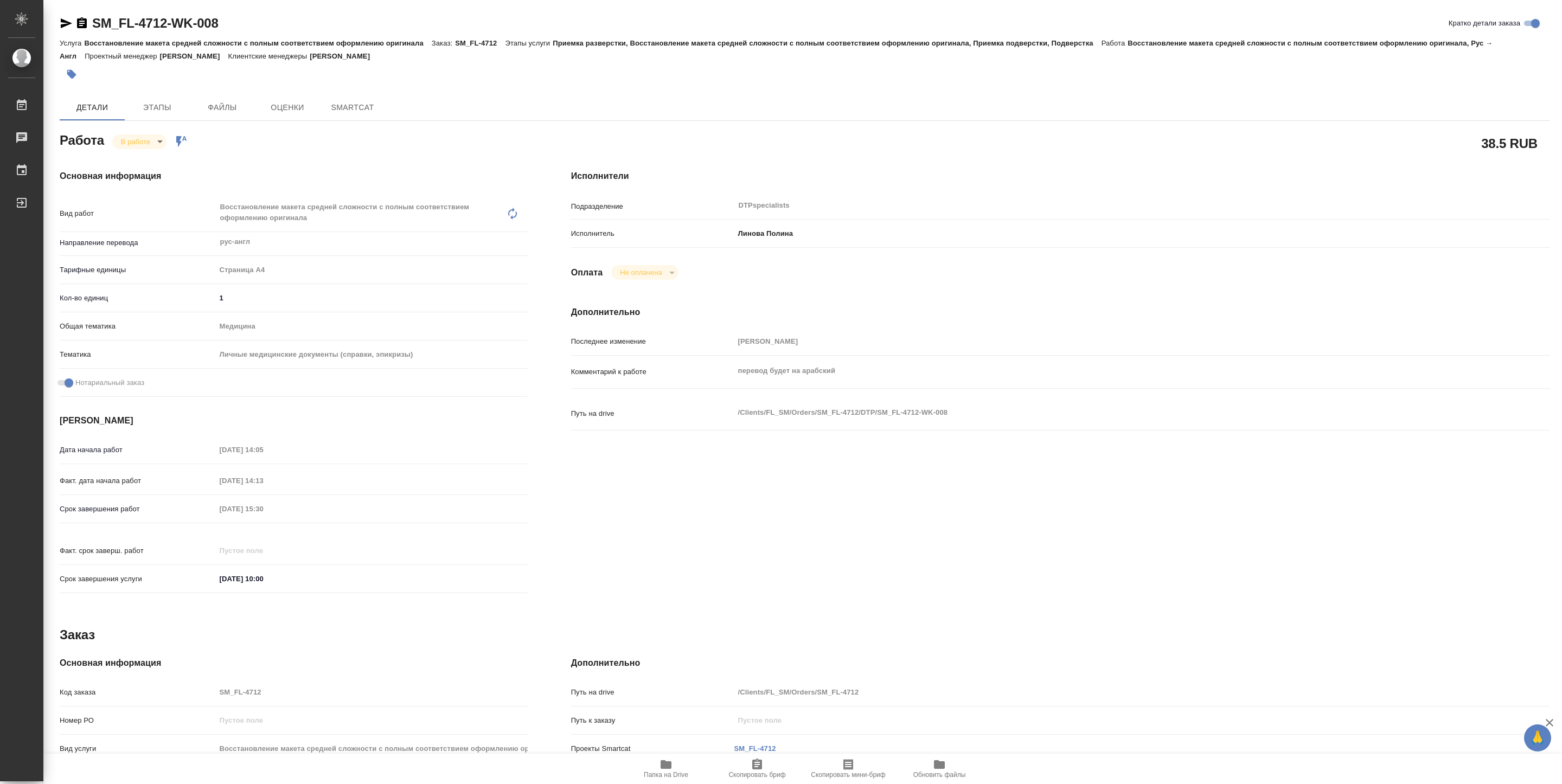
type textarea "x"
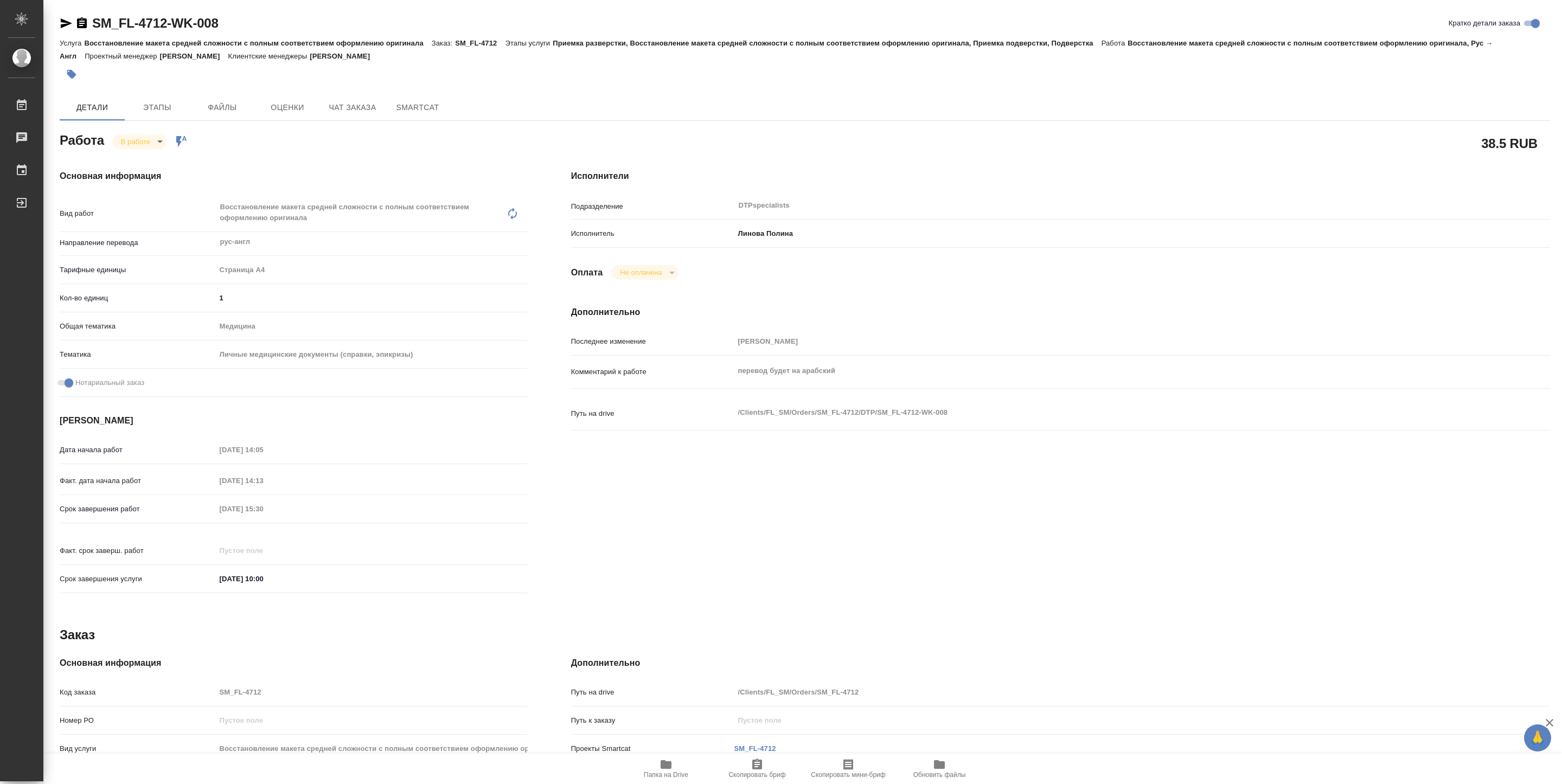
type textarea "x"
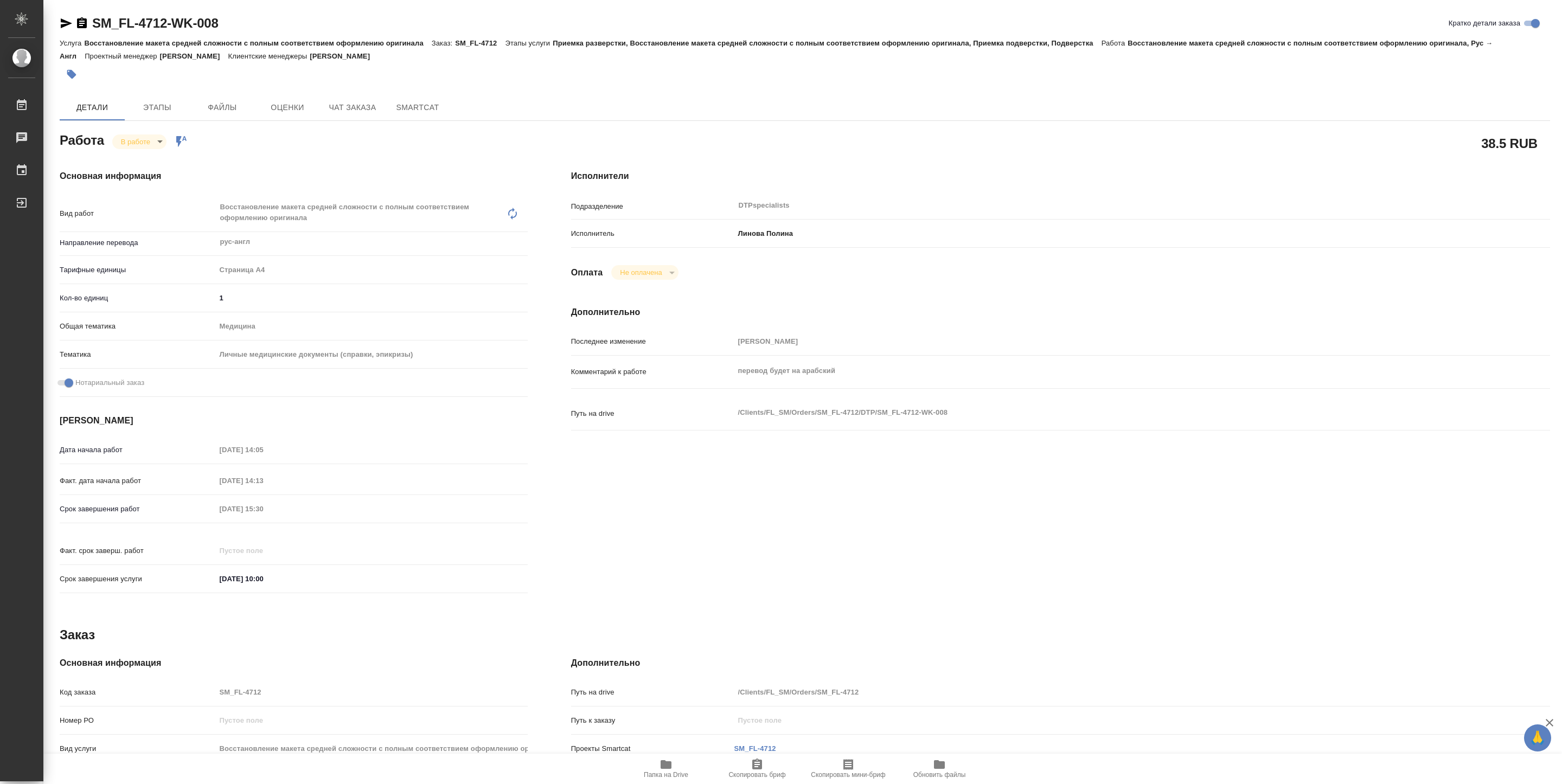
type textarea "x"
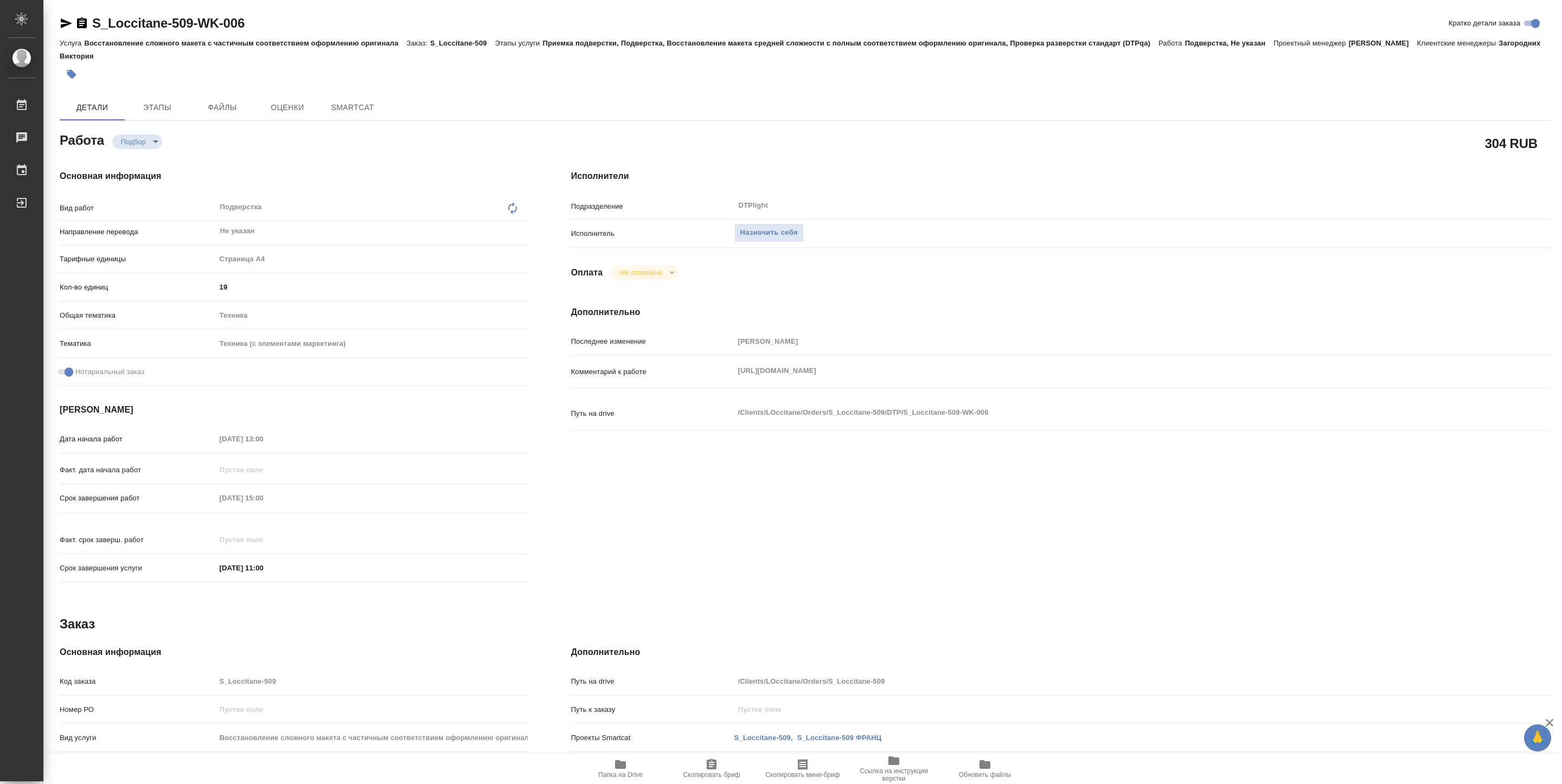
type textarea "x"
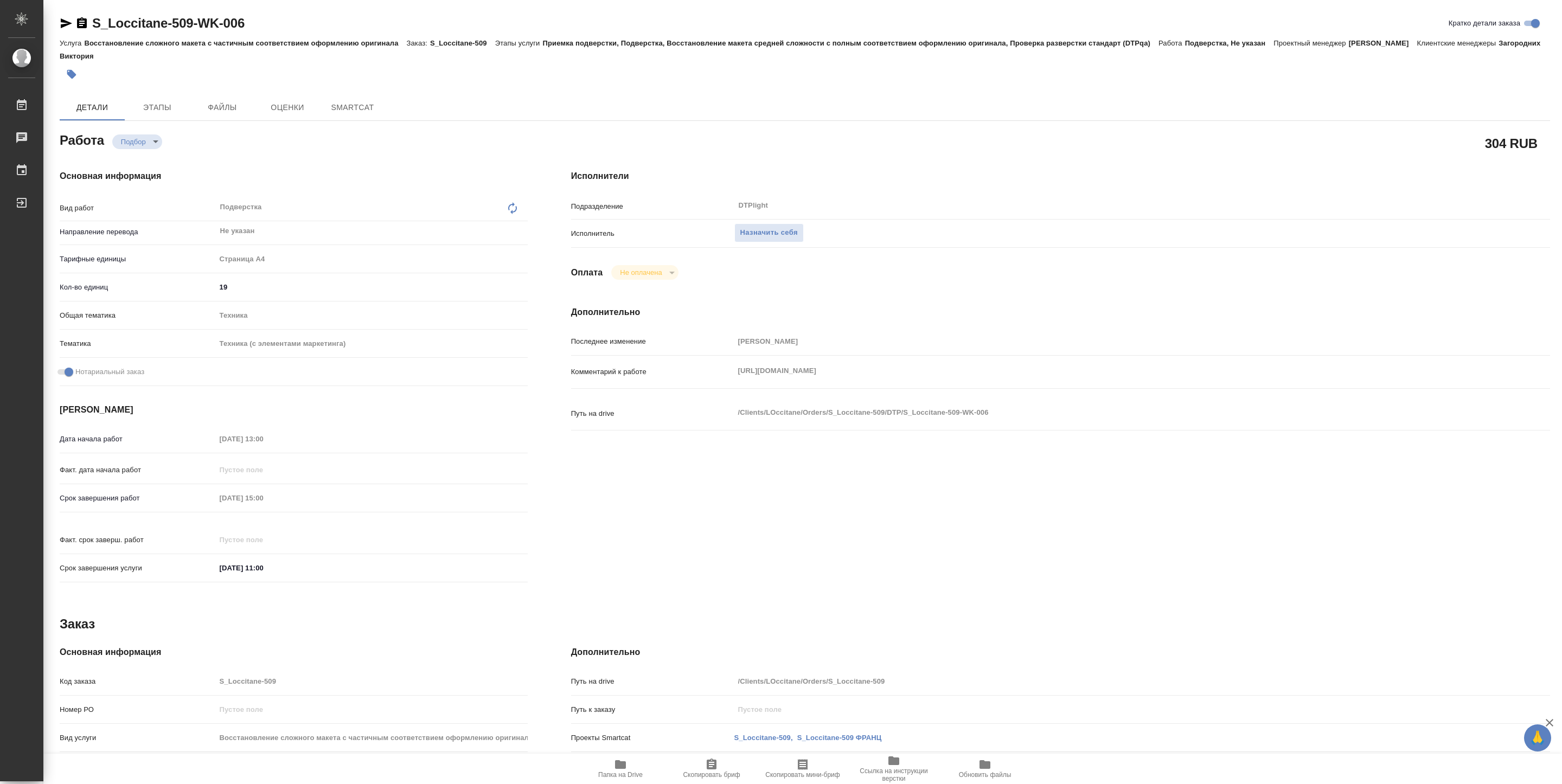
type textarea "x"
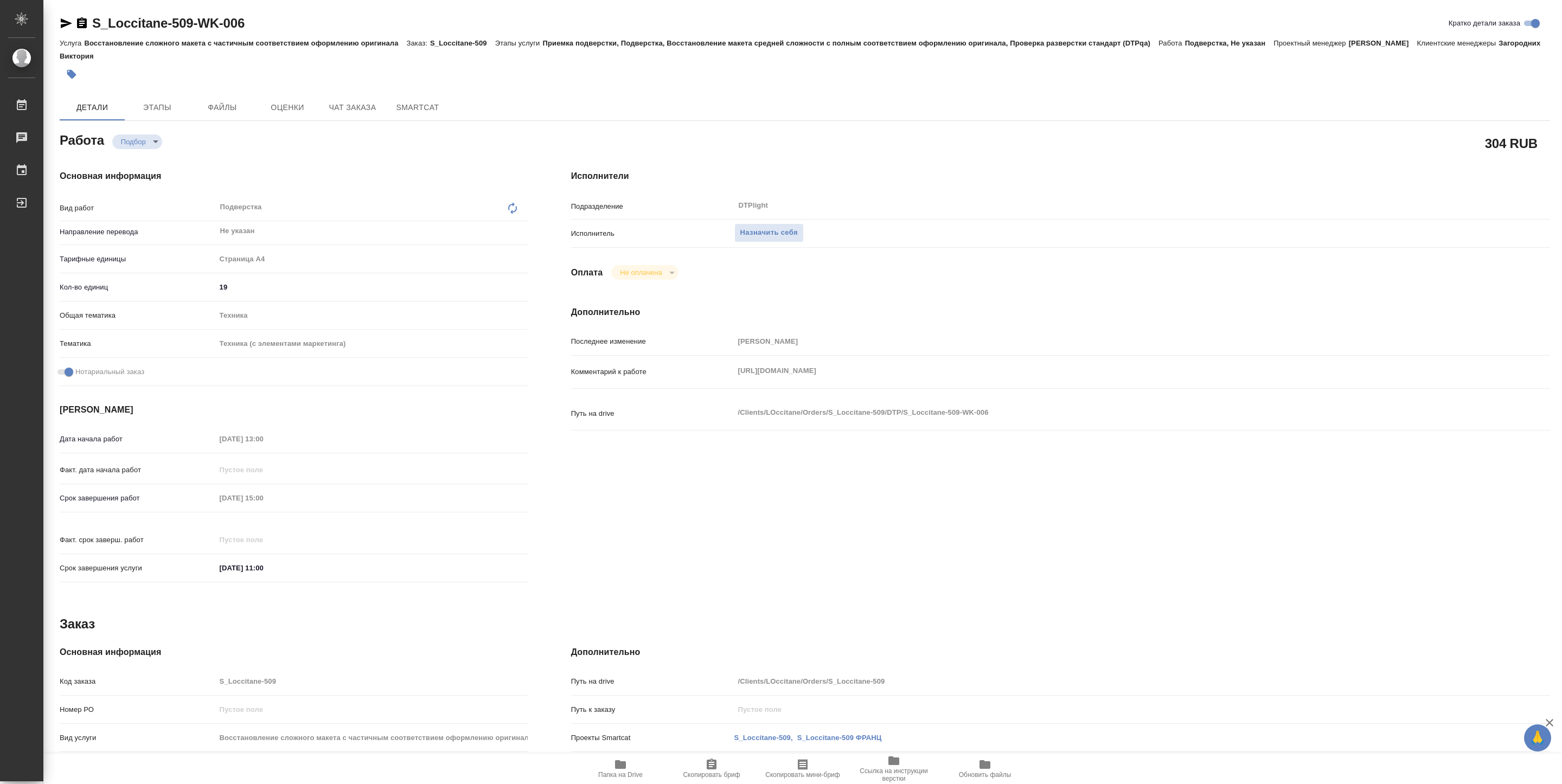
type textarea "x"
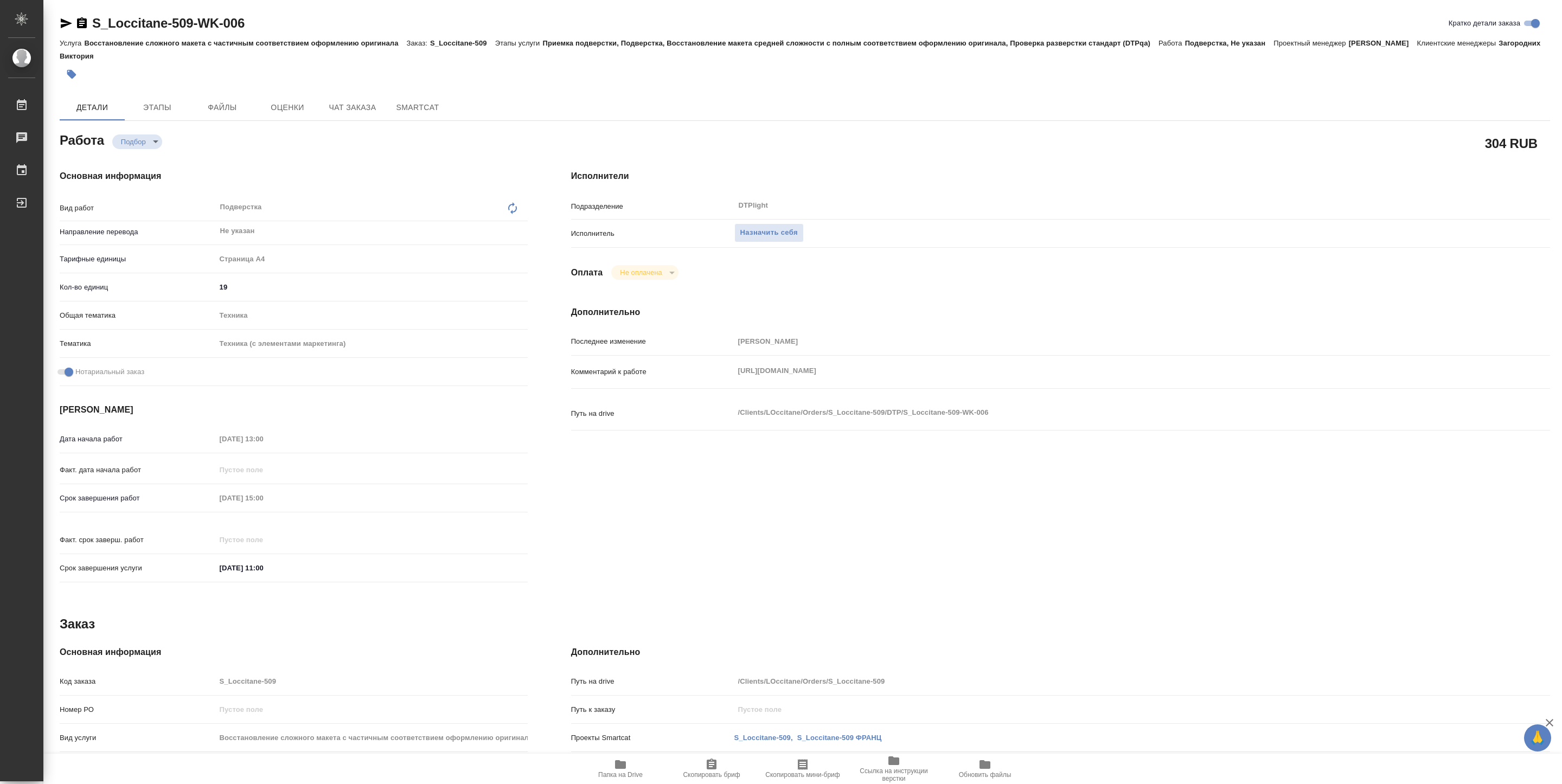
type textarea "x"
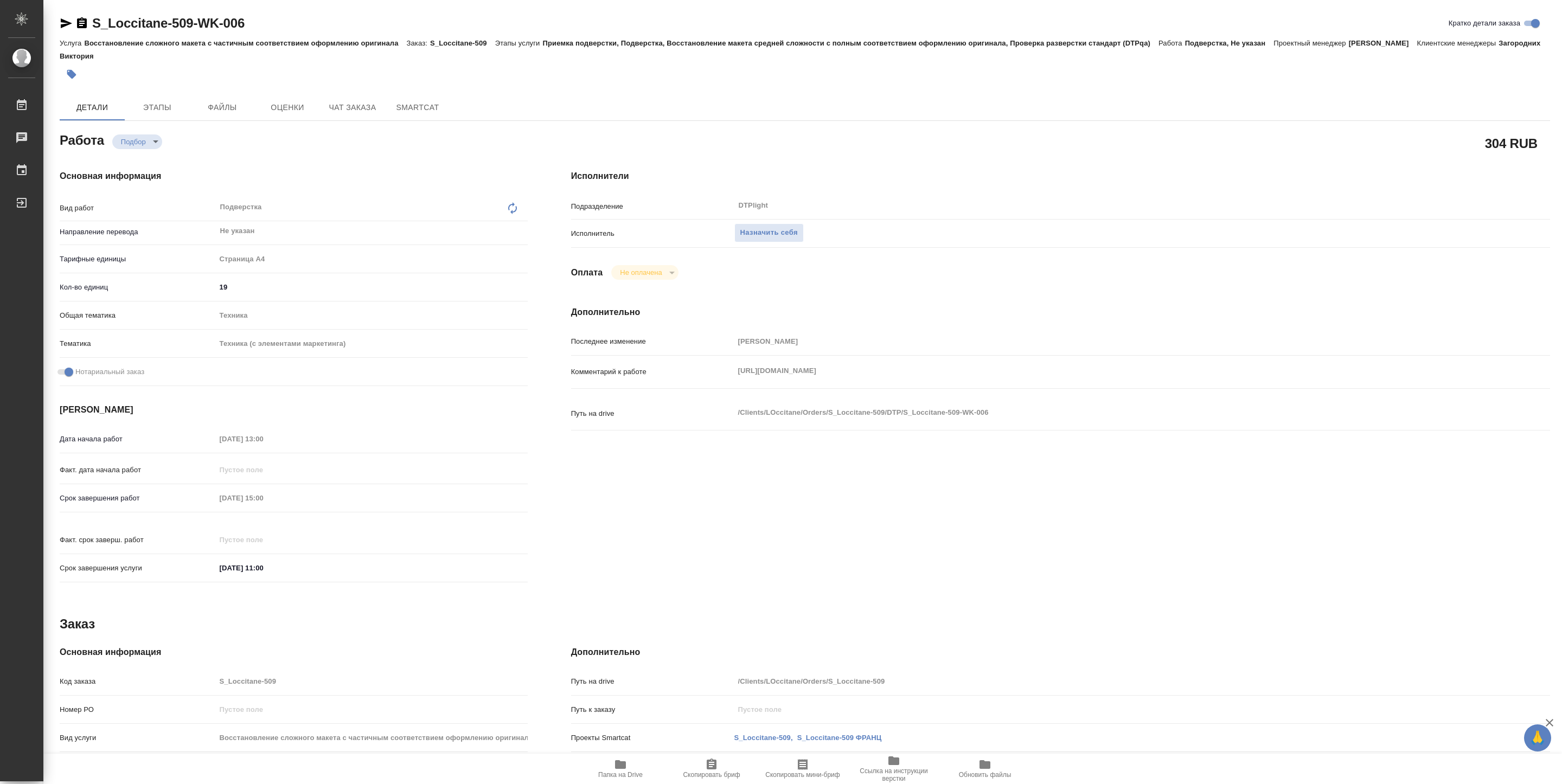
drag, startPoint x: 736, startPoint y: 381, endPoint x: 949, endPoint y: 392, distance: 213.3
click at [949, 392] on div "Комментарий к работе [URL][DOMAIN_NAME] x" at bounding box center [1061, 381] width 979 height 42
click at [617, 765] on icon "button" at bounding box center [620, 765] width 11 height 8
click at [767, 233] on span "Назначить себя" at bounding box center [769, 233] width 58 height 13
type textarea "x"
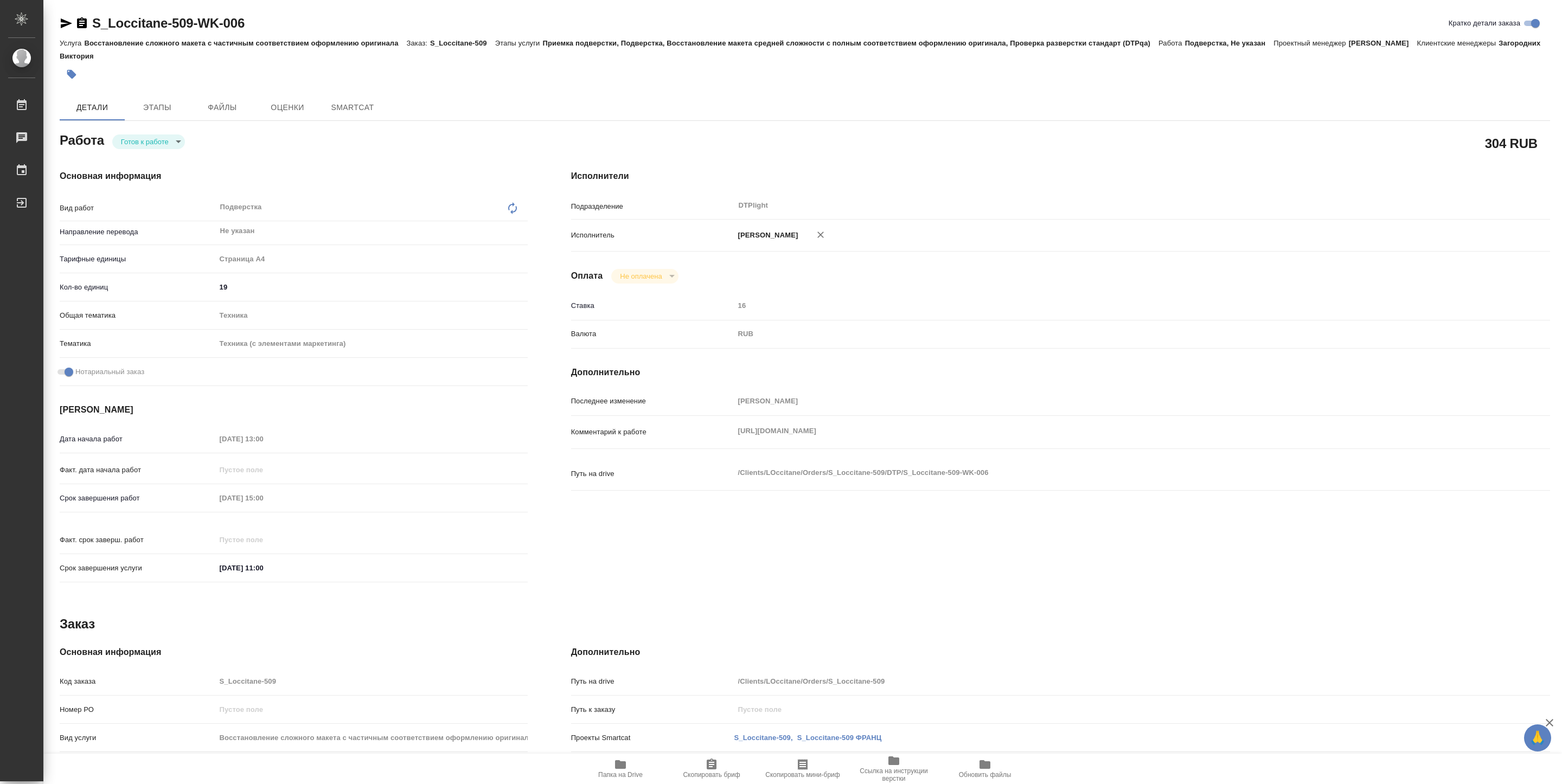
type textarea "x"
click at [153, 142] on body "🙏 .cls-1 fill:#fff; AWATERA Pankina Anna Работы Чаты График Выйти S_Loccitane-5…" at bounding box center [781, 392] width 1562 height 784
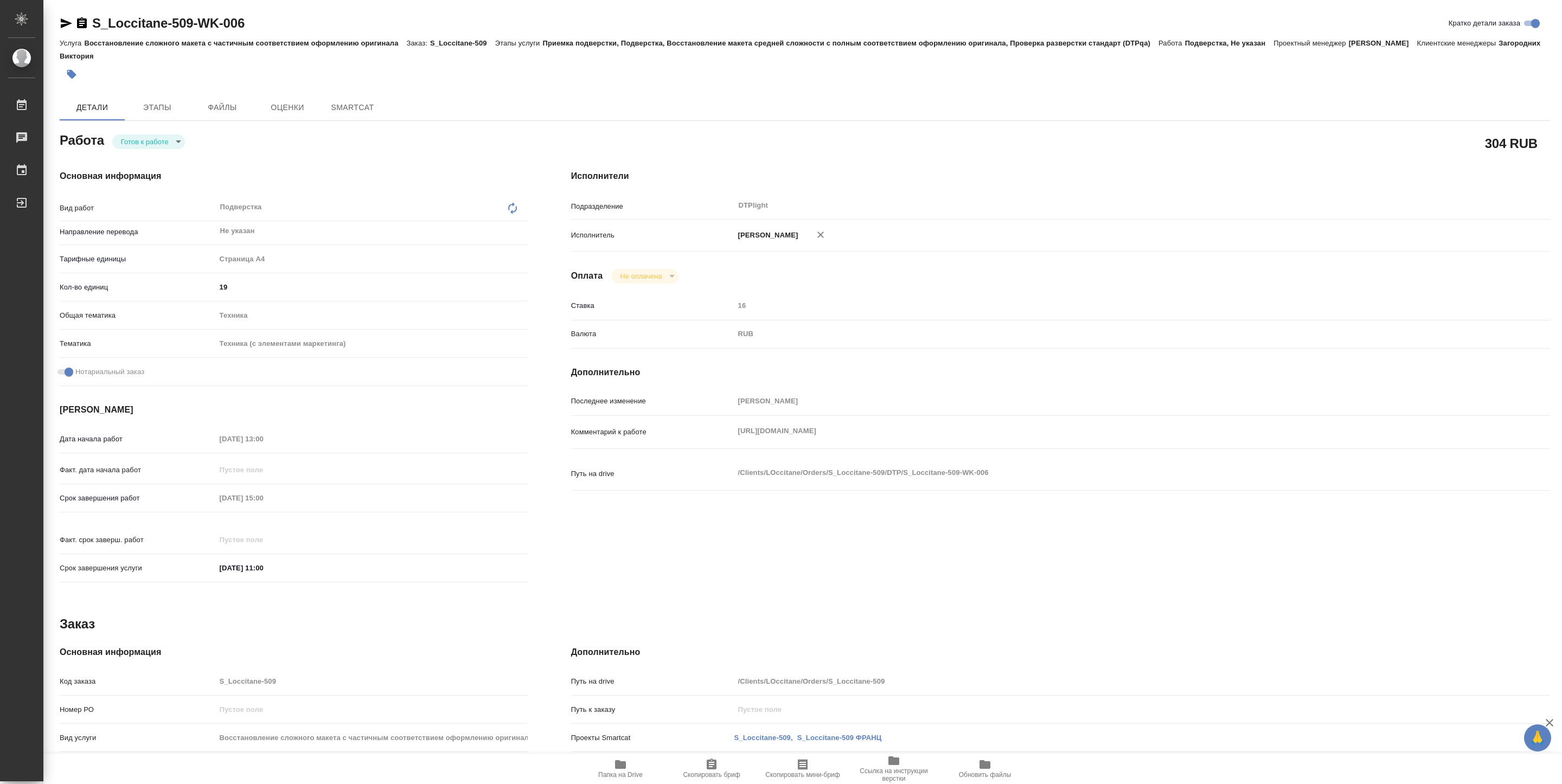
type textarea "x"
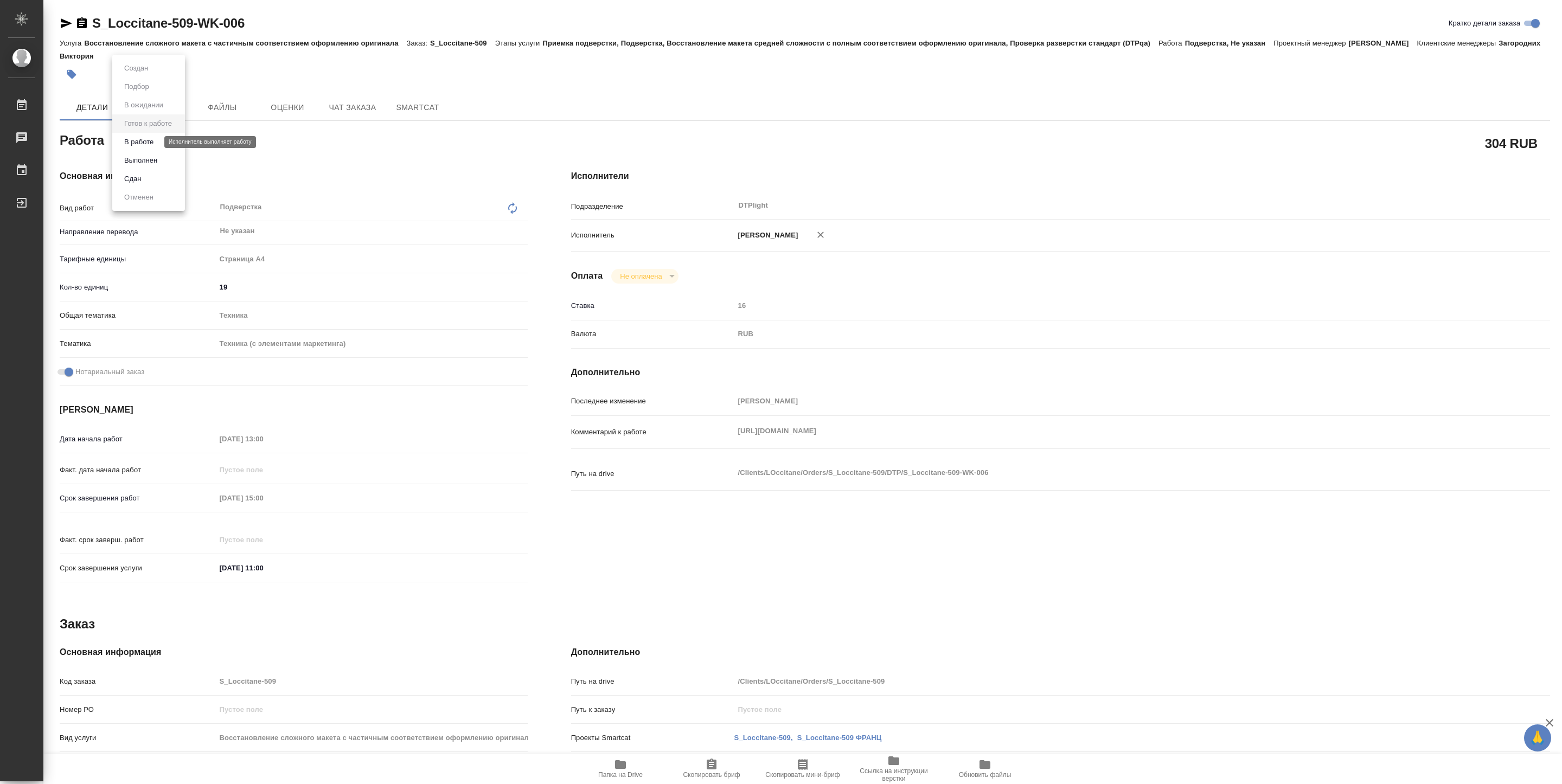
click at [145, 140] on button "В работе" at bounding box center [138, 142] width 36 height 12
type textarea "x"
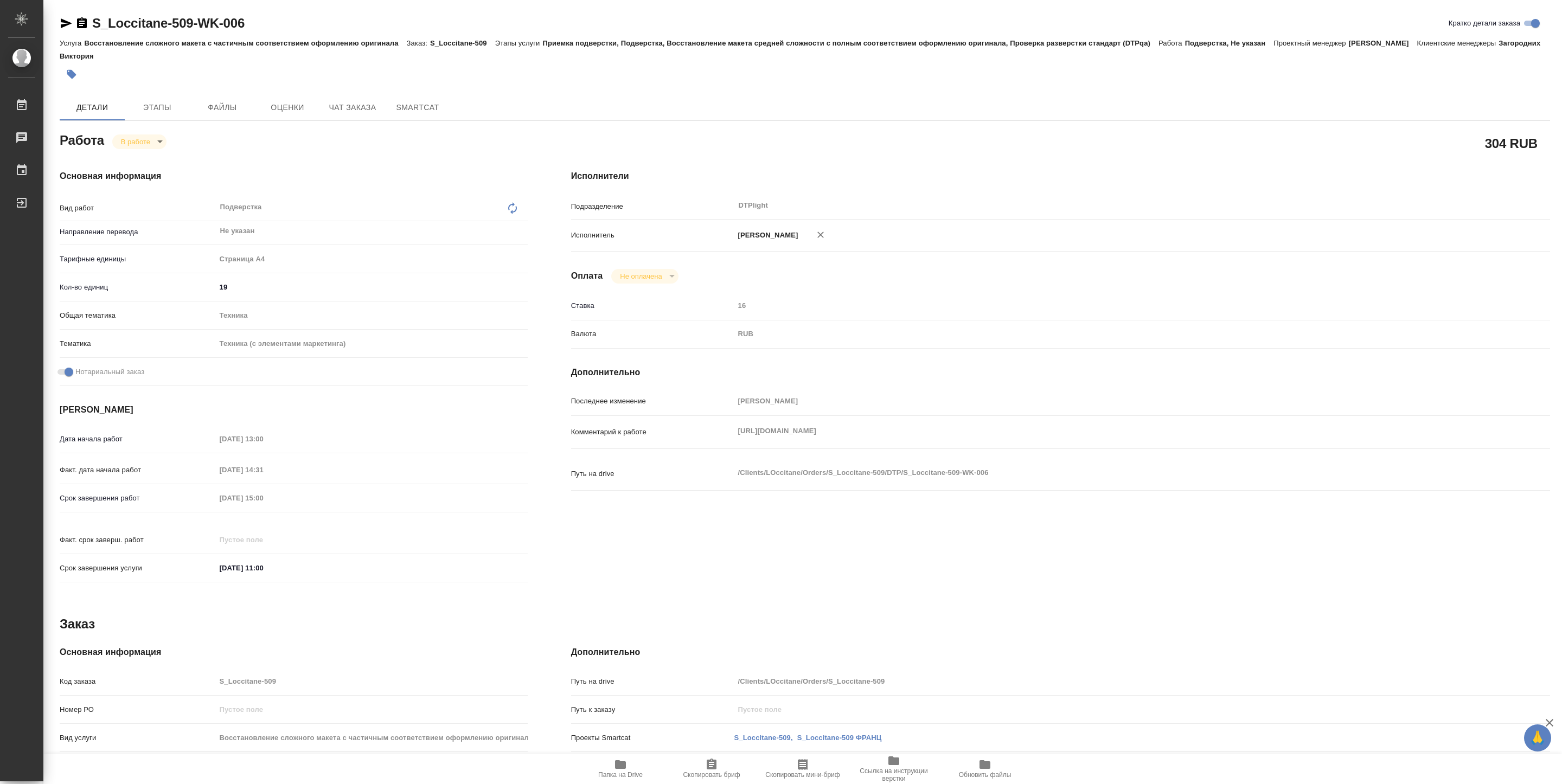
type textarea "x"
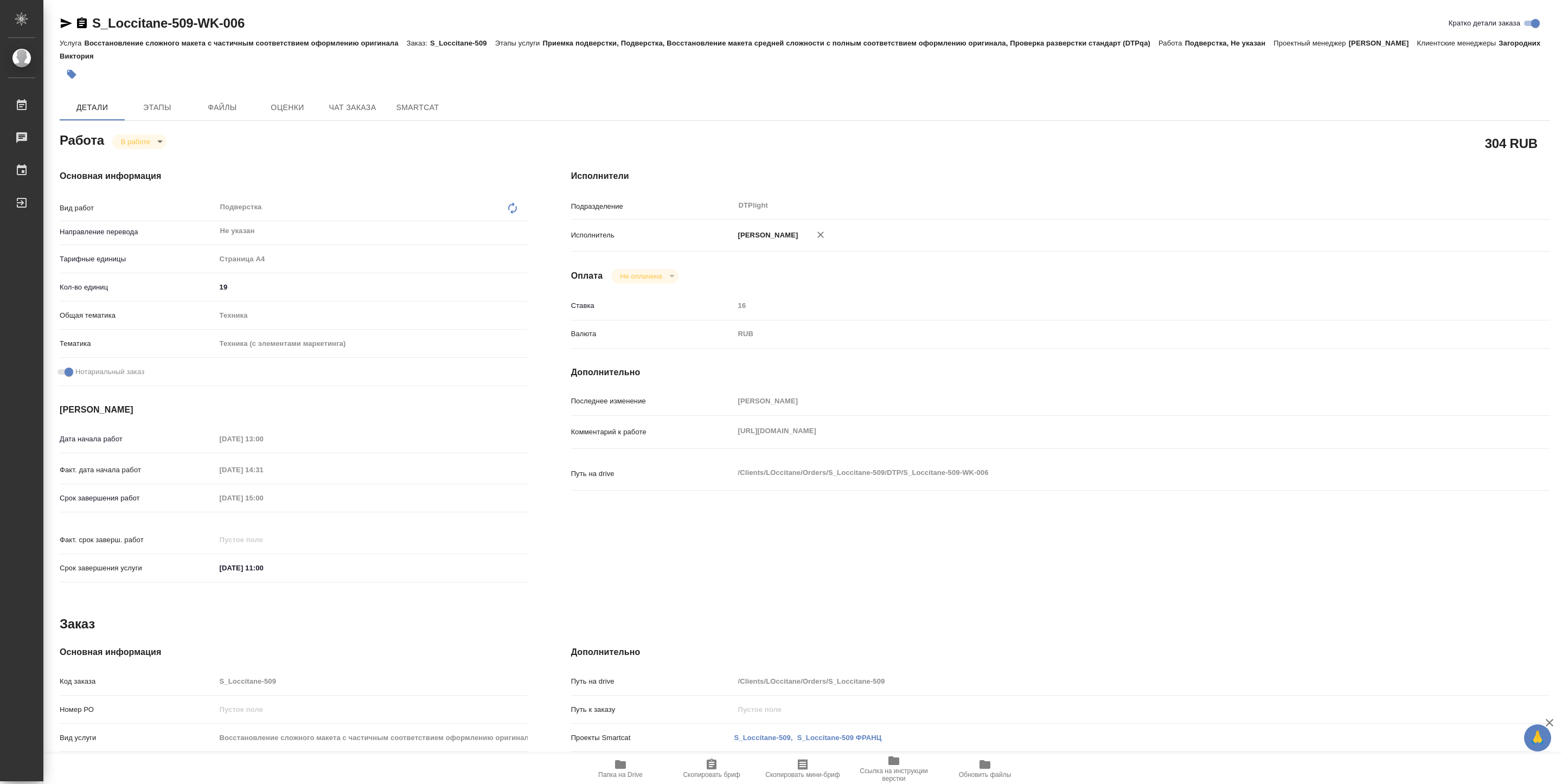
type textarea "x"
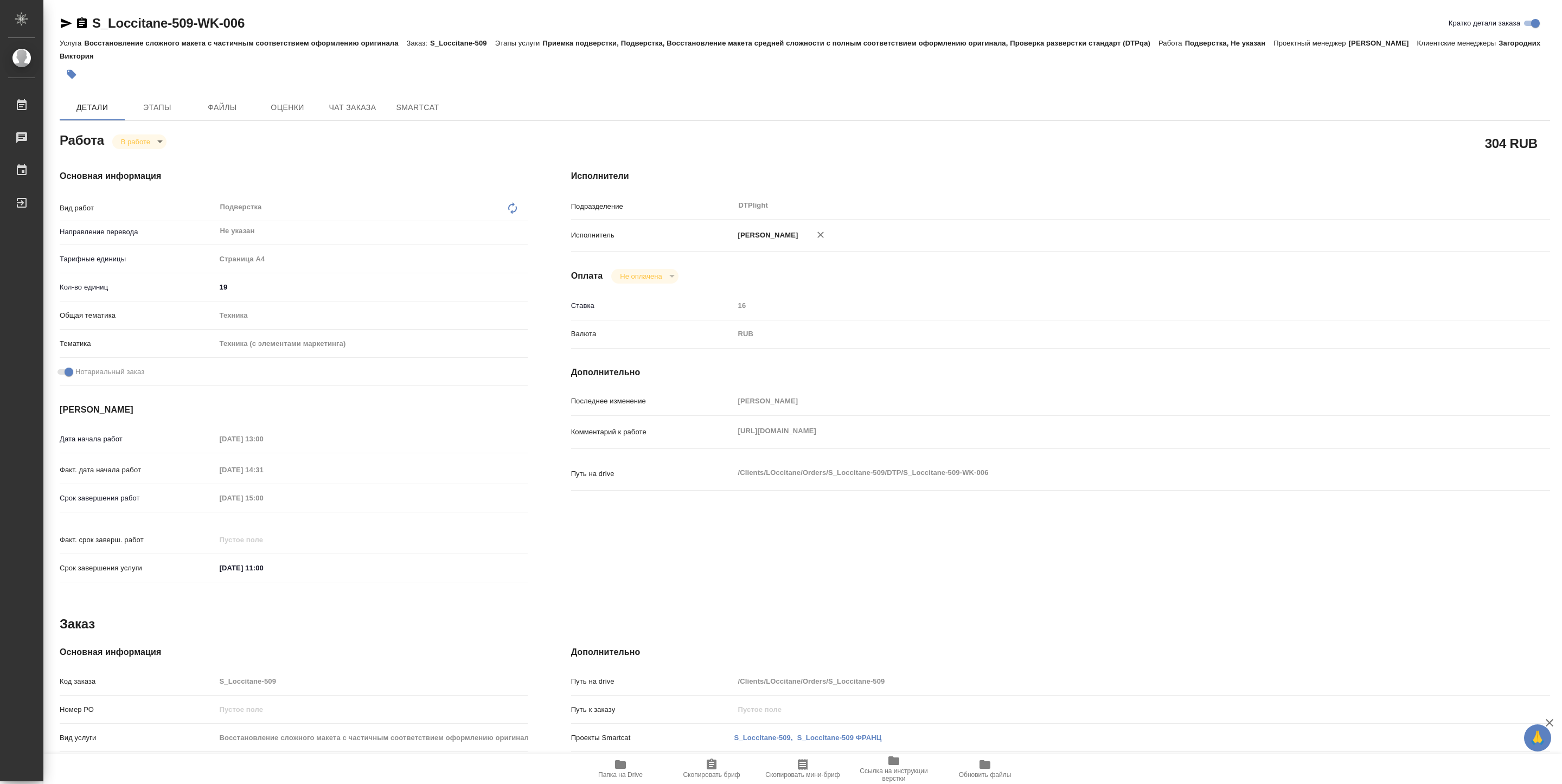
type textarea "x"
click at [615, 771] on span "Папка на Drive" at bounding box center [620, 768] width 78 height 21
click at [136, 141] on body "🙏 .cls-1 fill:#fff; AWATERA Pankina Anna Работы 3 Чаты График Выйти S_Loccitane…" at bounding box center [781, 392] width 1562 height 784
click at [142, 156] on button "Выполнен" at bounding box center [140, 161] width 39 height 12
type textarea "x"
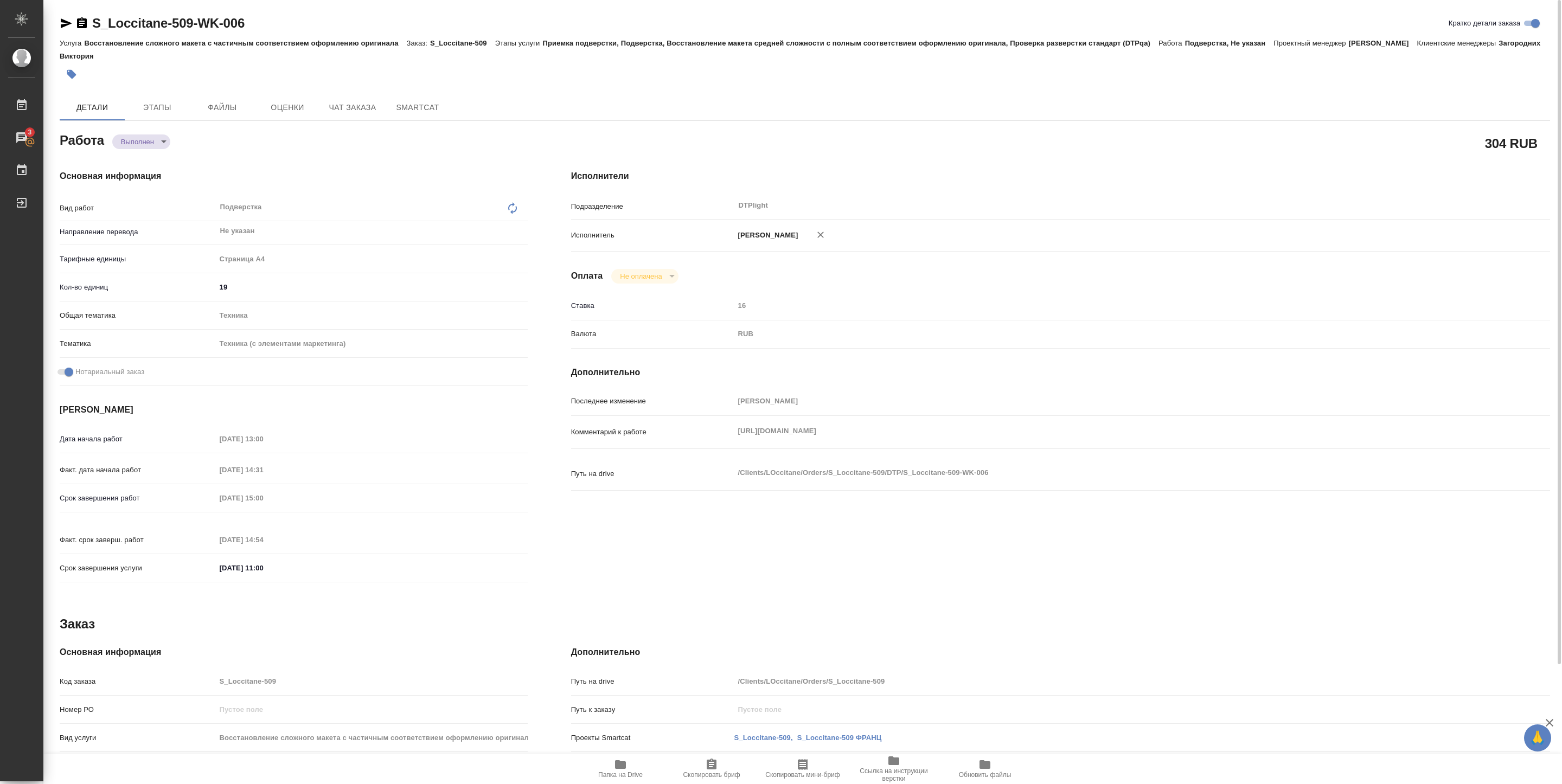
type textarea "x"
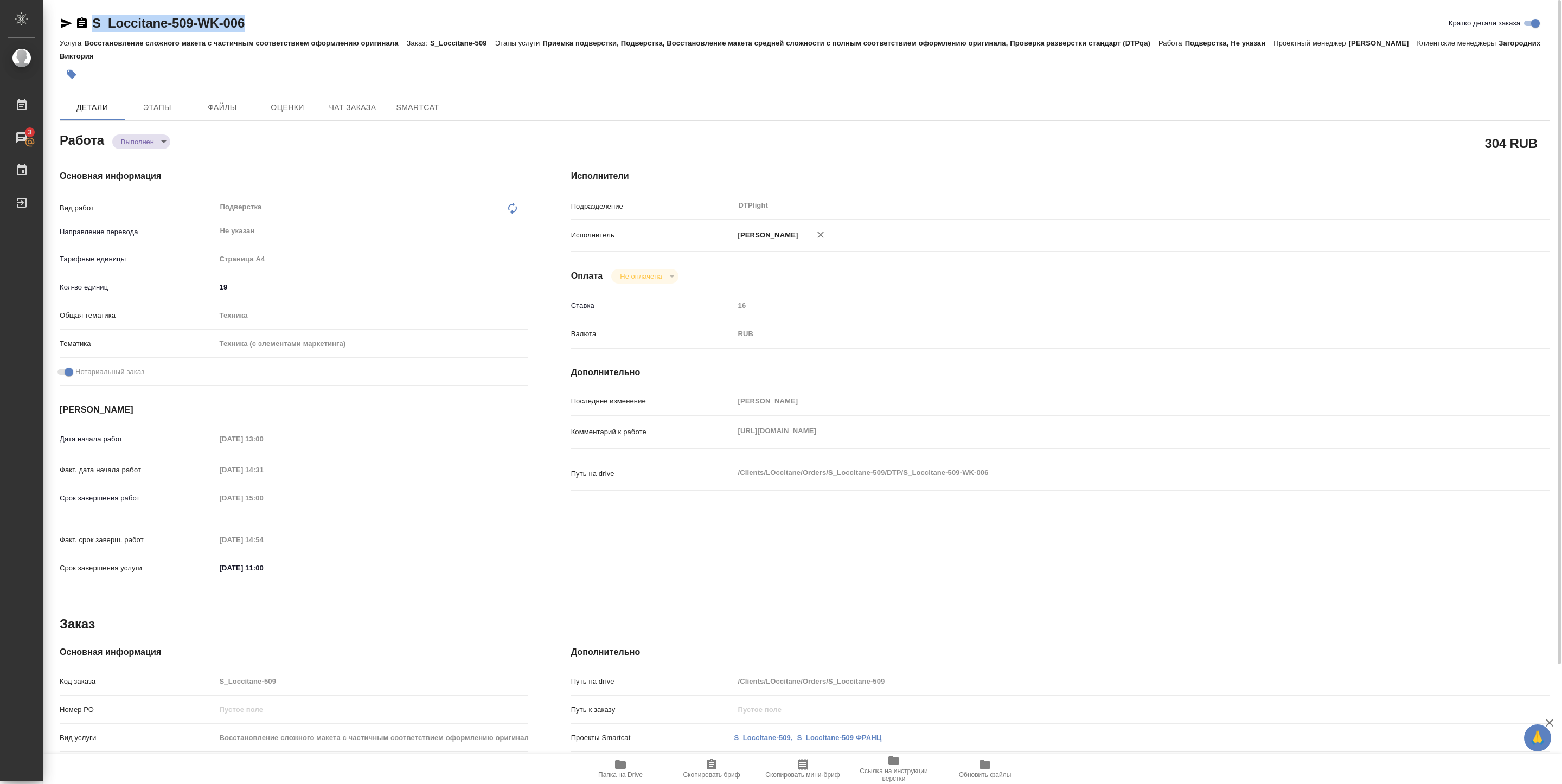
type textarea "x"
drag, startPoint x: 93, startPoint y: 30, endPoint x: 279, endPoint y: 7, distance: 187.4
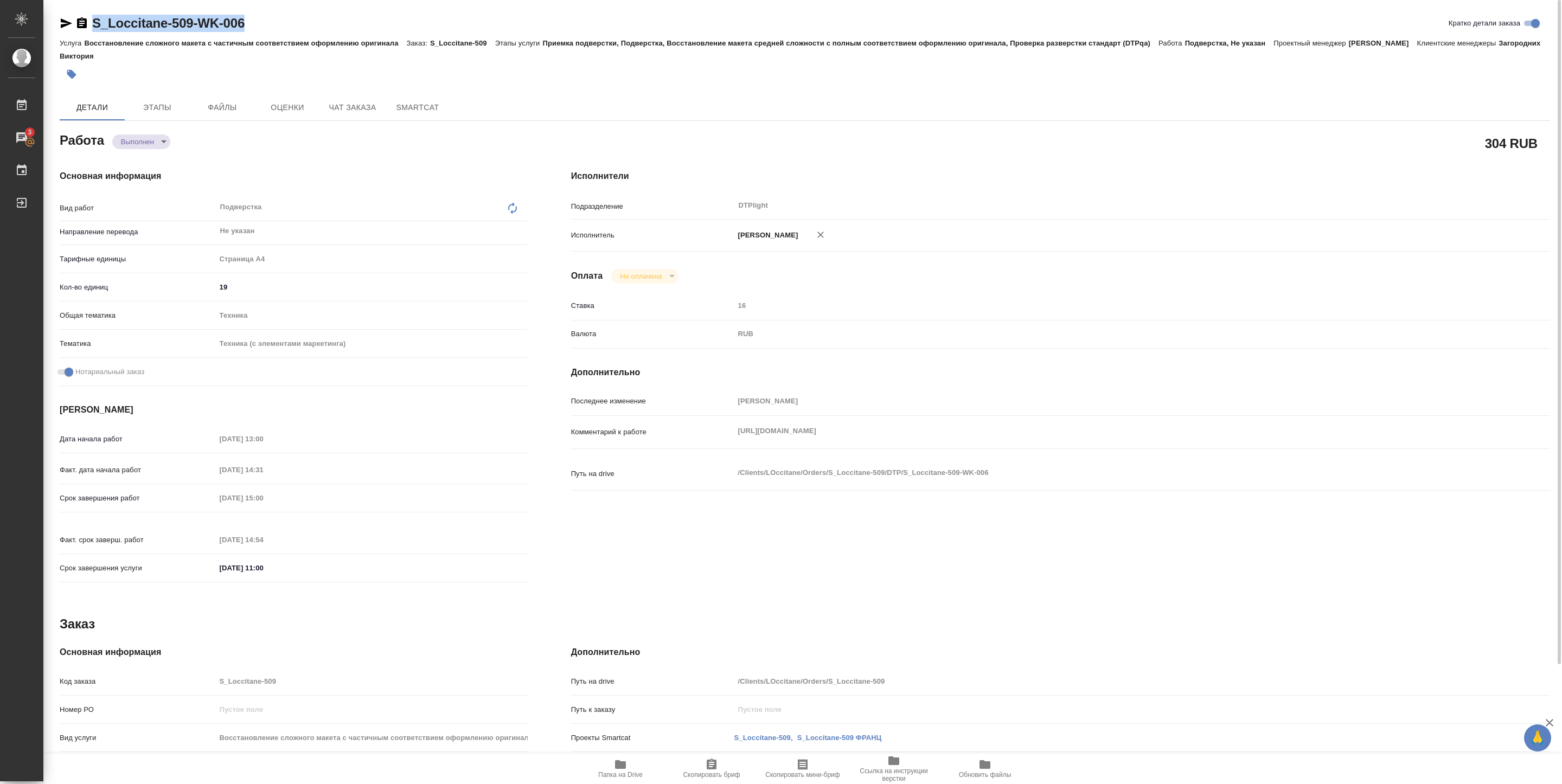
click at [279, 7] on div "S_Loccitane-509-WK-006 Кратко детали заказа Услуга Восстановление сложного маке…" at bounding box center [805, 468] width 1503 height 936
copy link "S_Loccitane-509-WK-006"
type textarea "x"
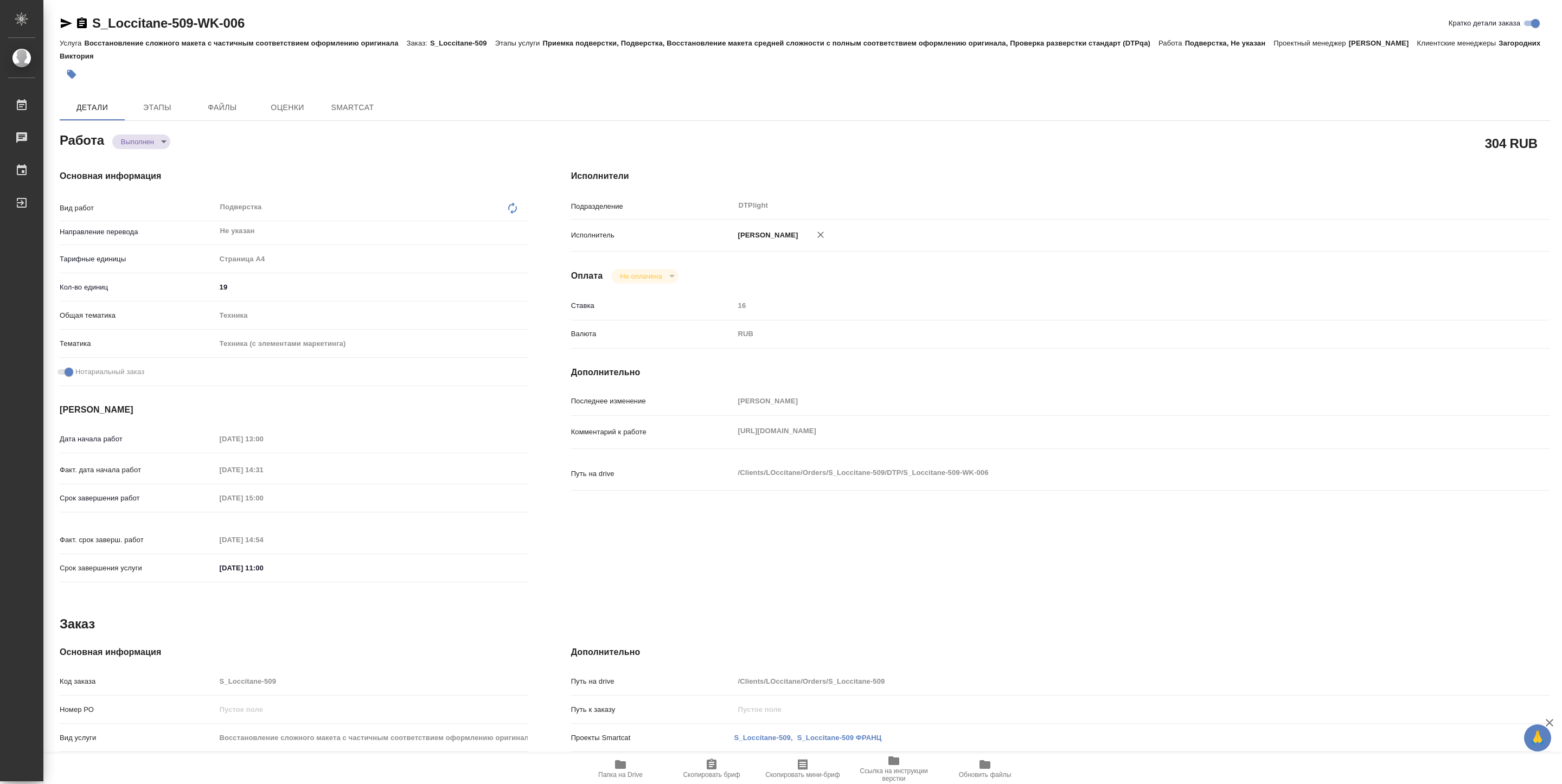
type textarea "x"
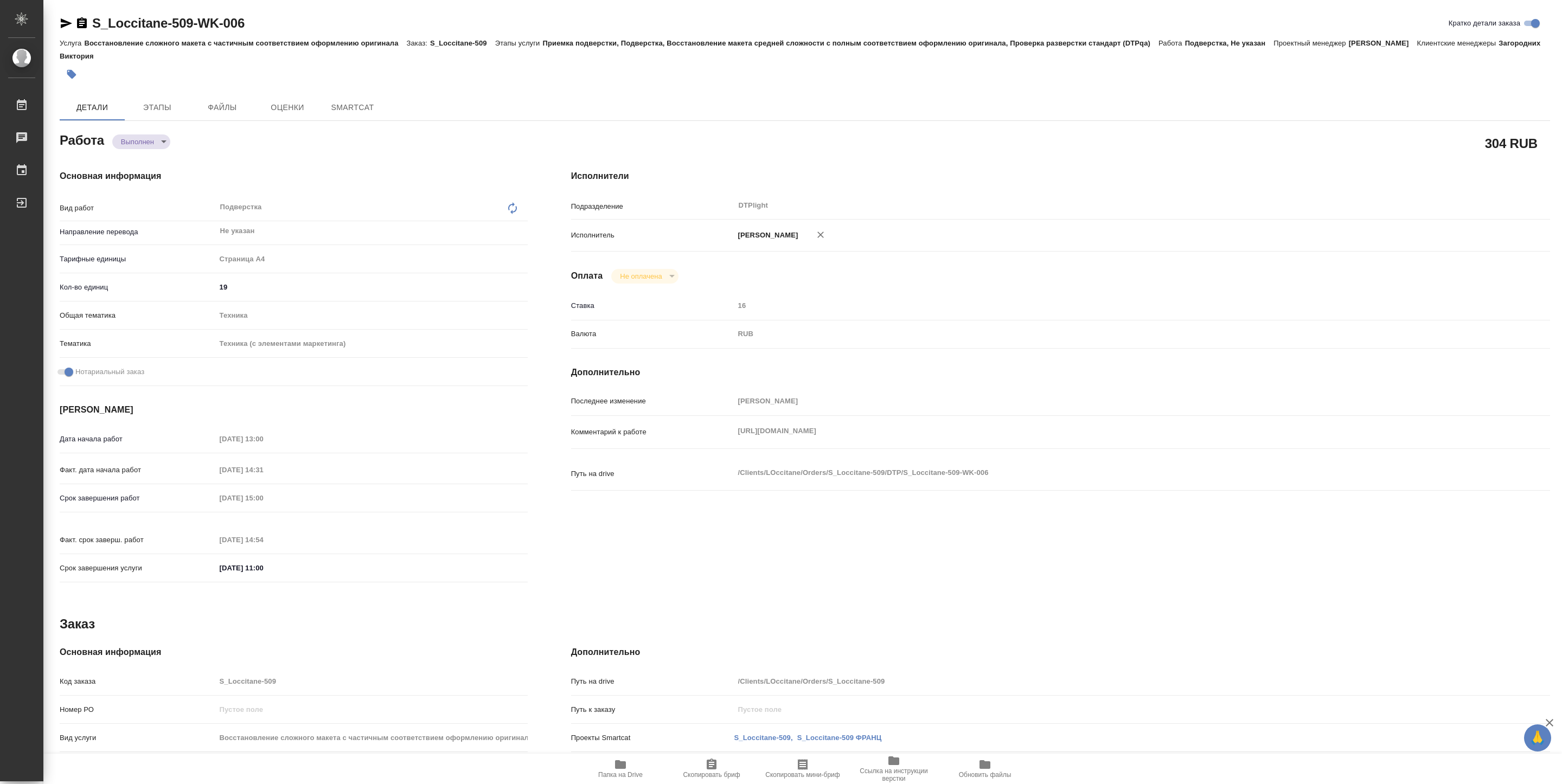
type textarea "x"
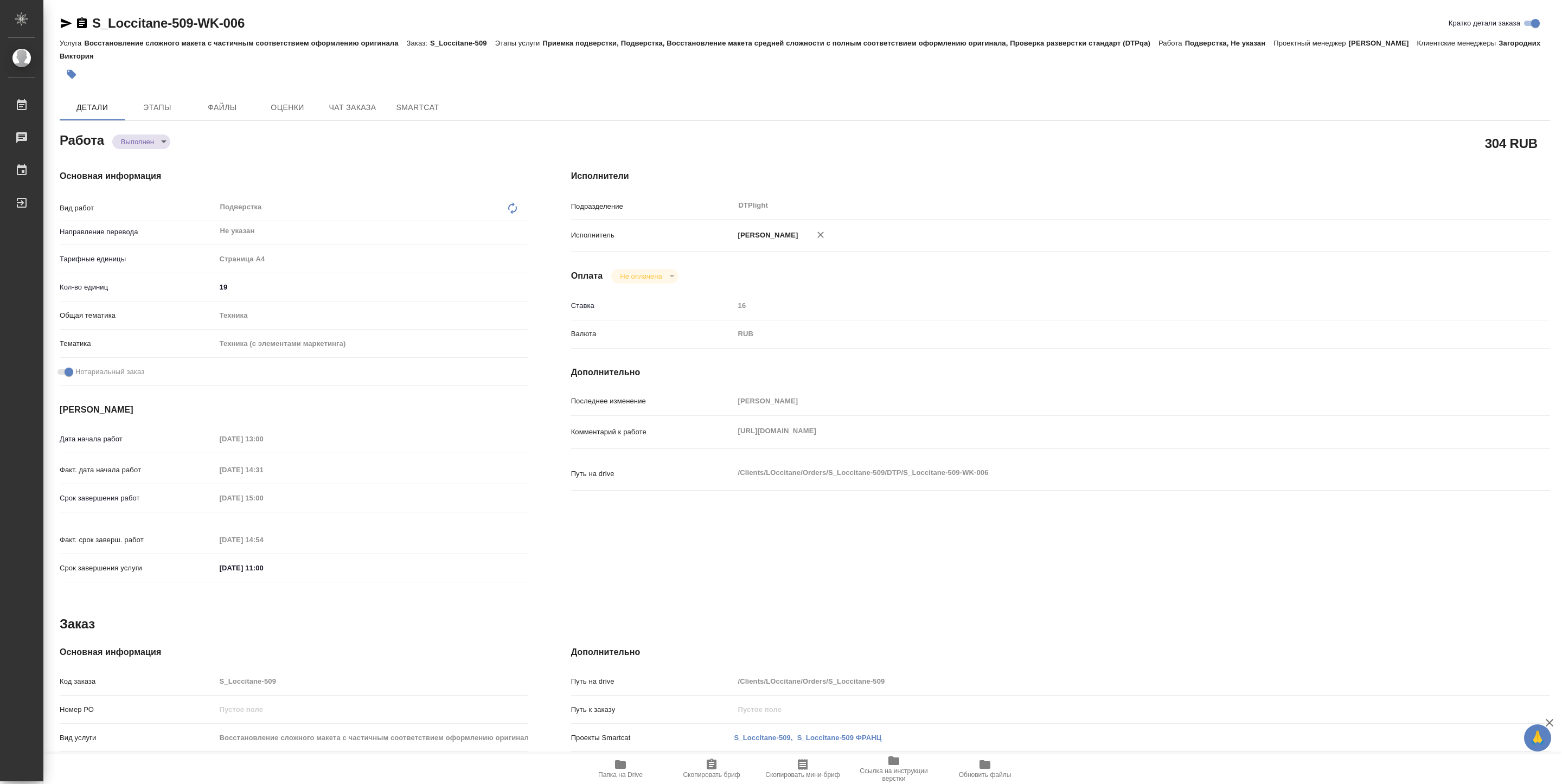
type textarea "x"
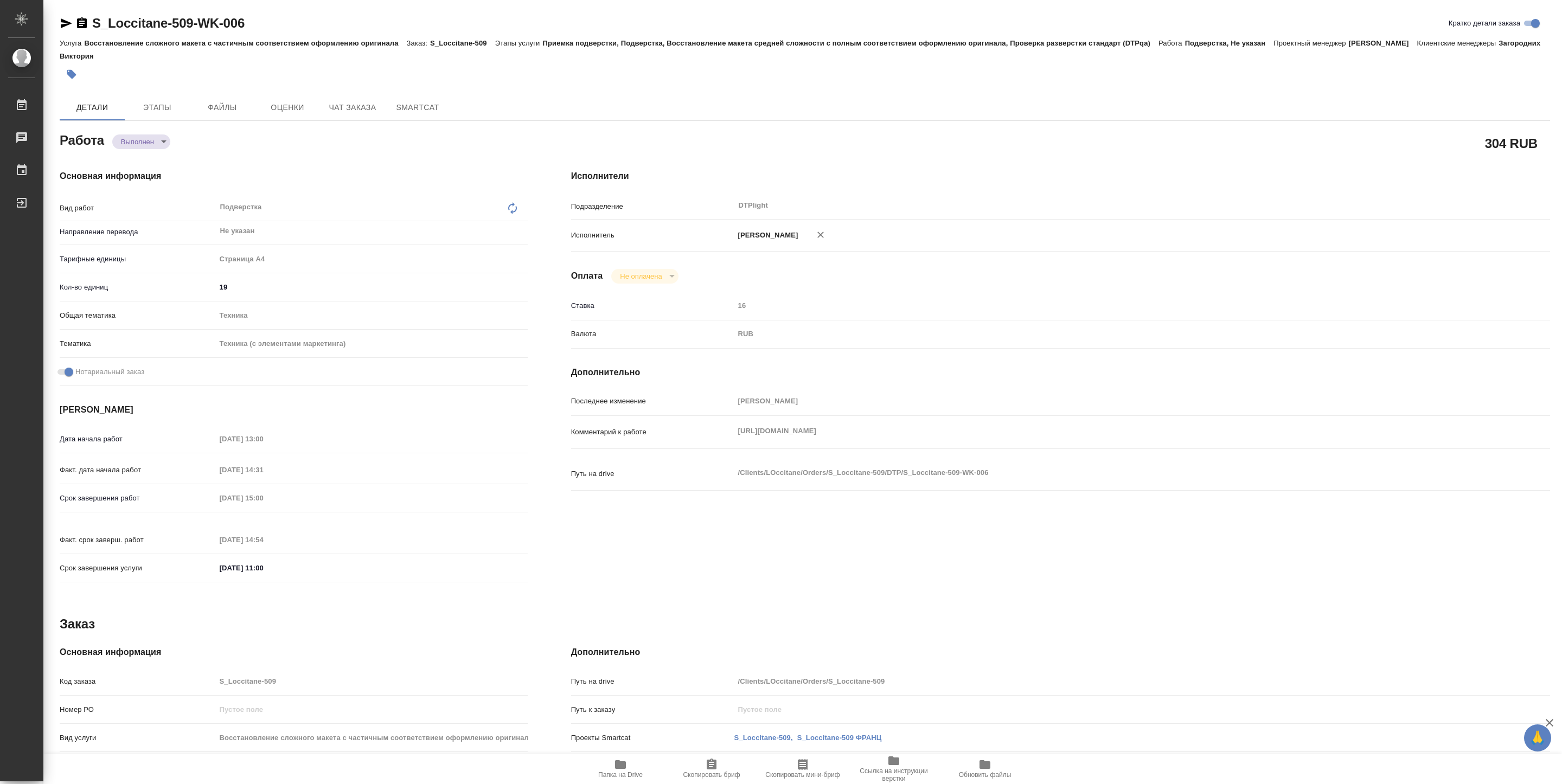
type textarea "x"
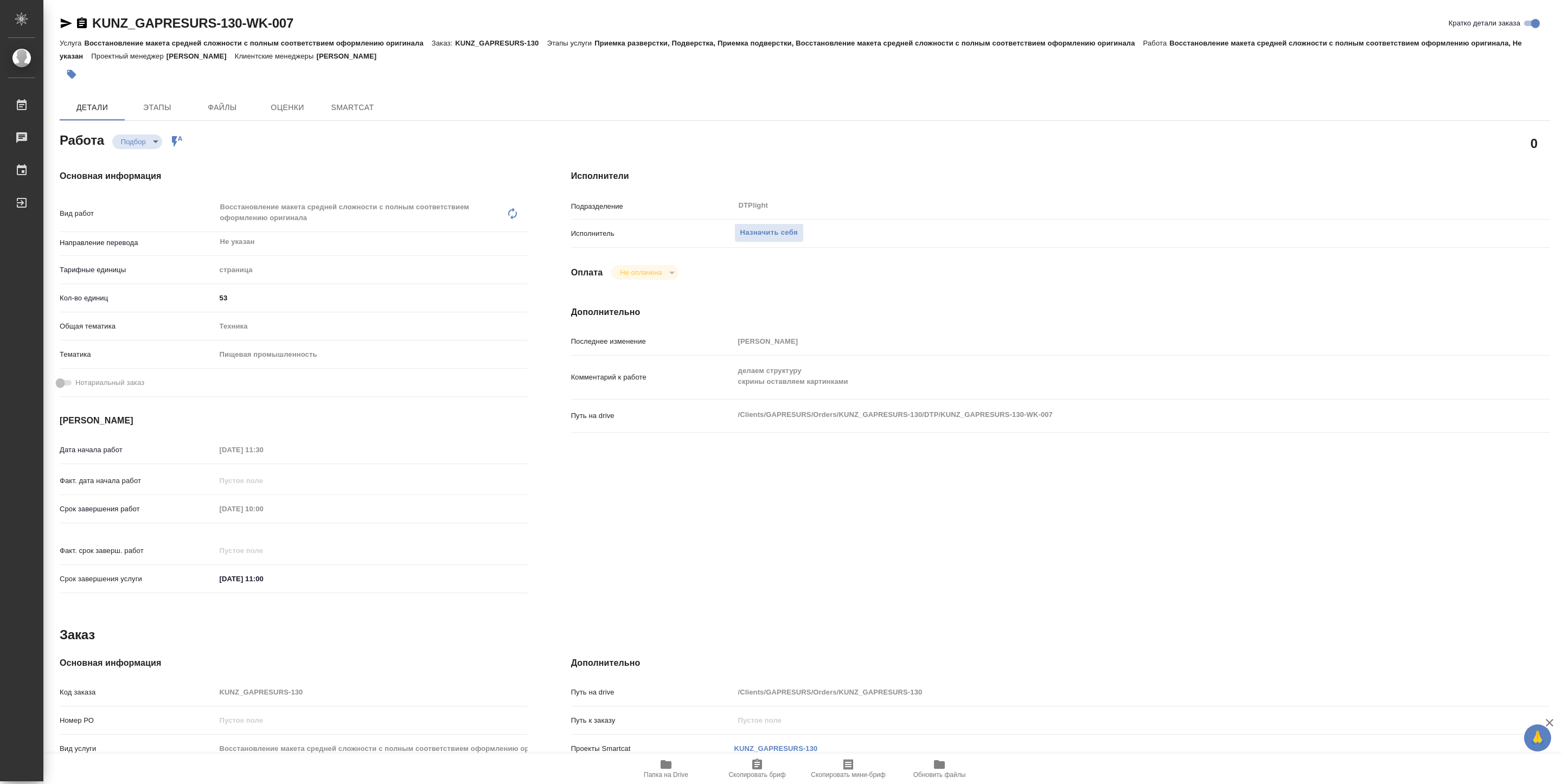
type textarea "x"
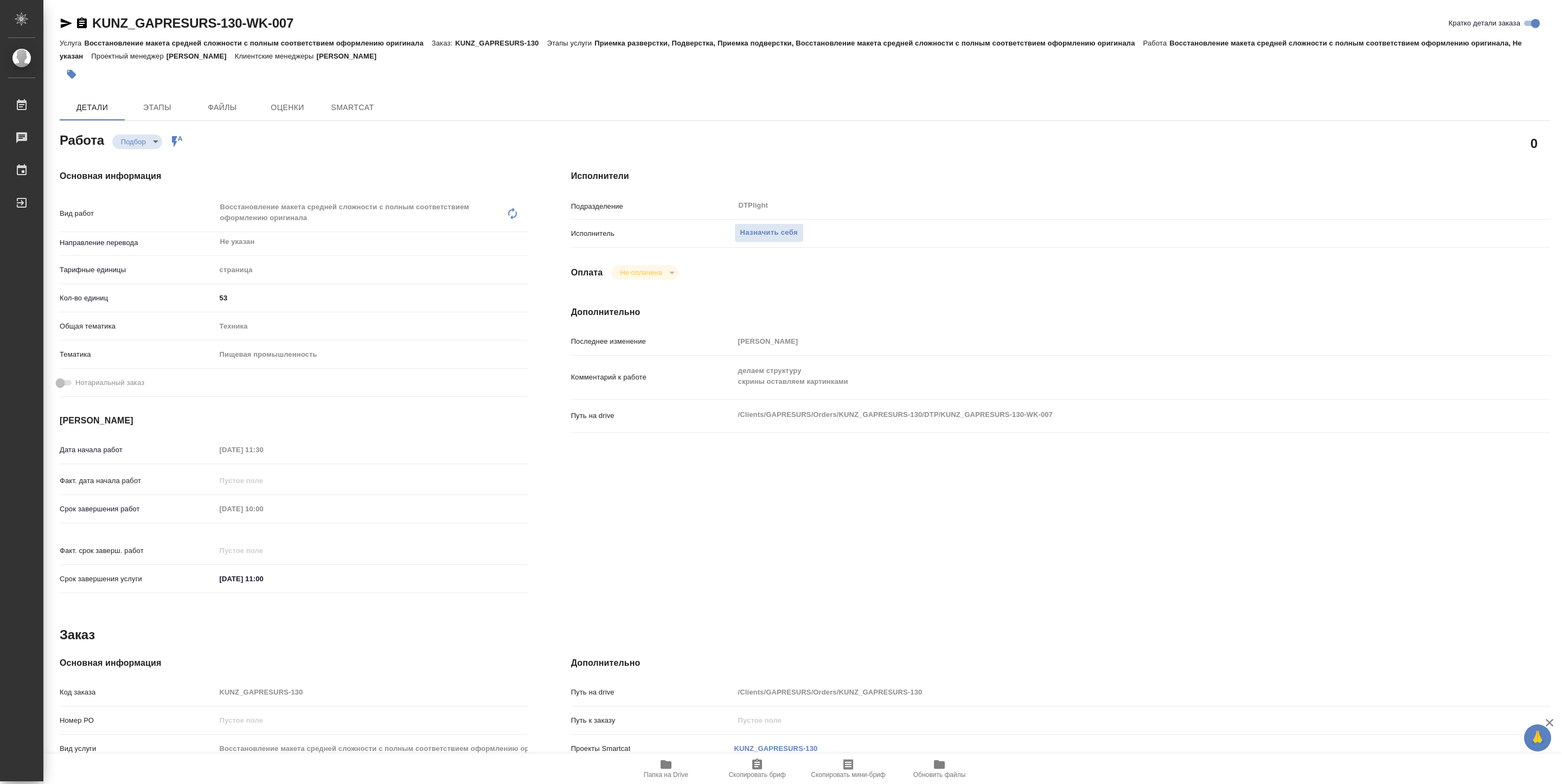
type textarea "x"
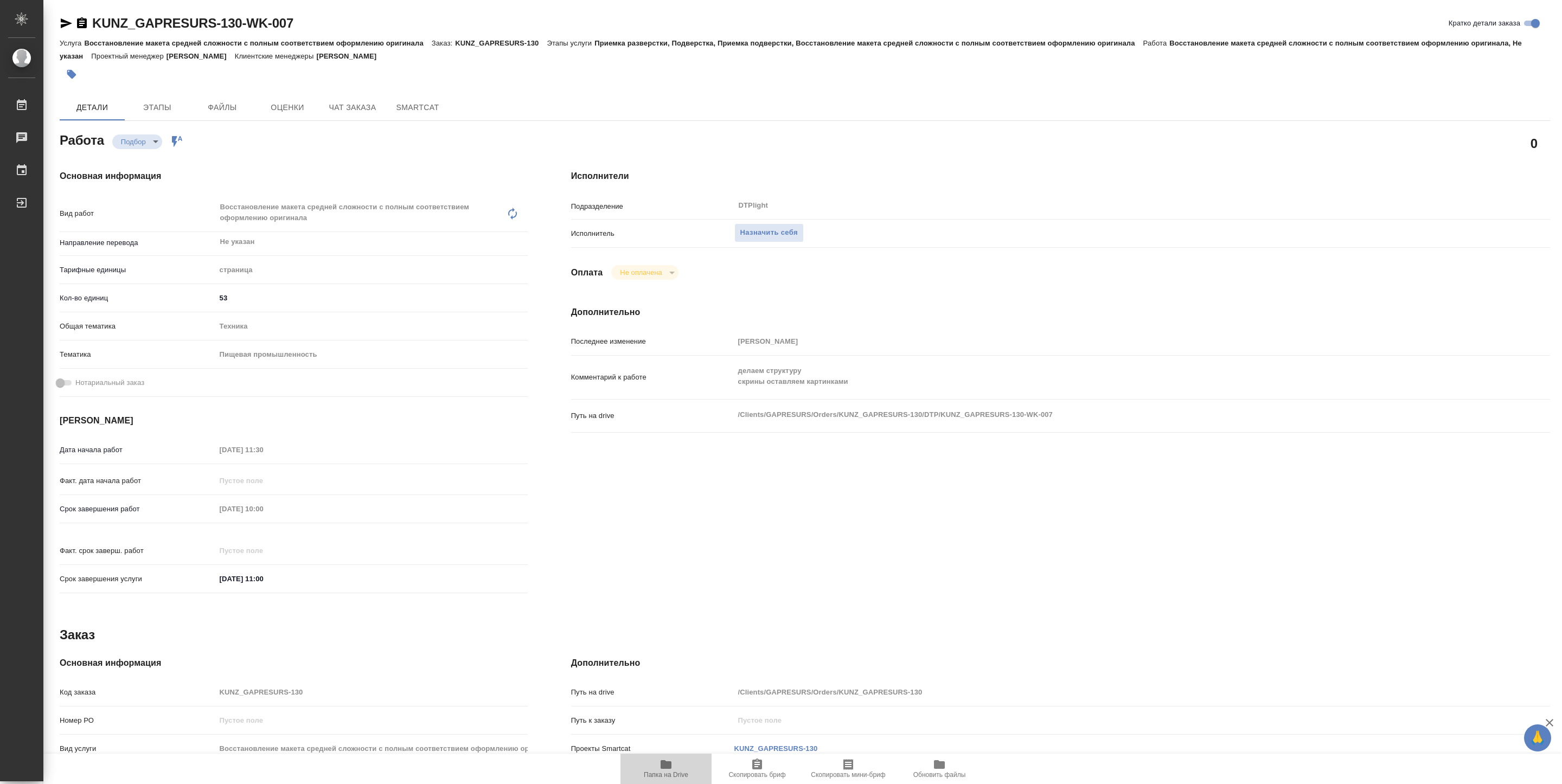
click at [675, 773] on span "Папка на Drive" at bounding box center [666, 775] width 44 height 8
type textarea "x"
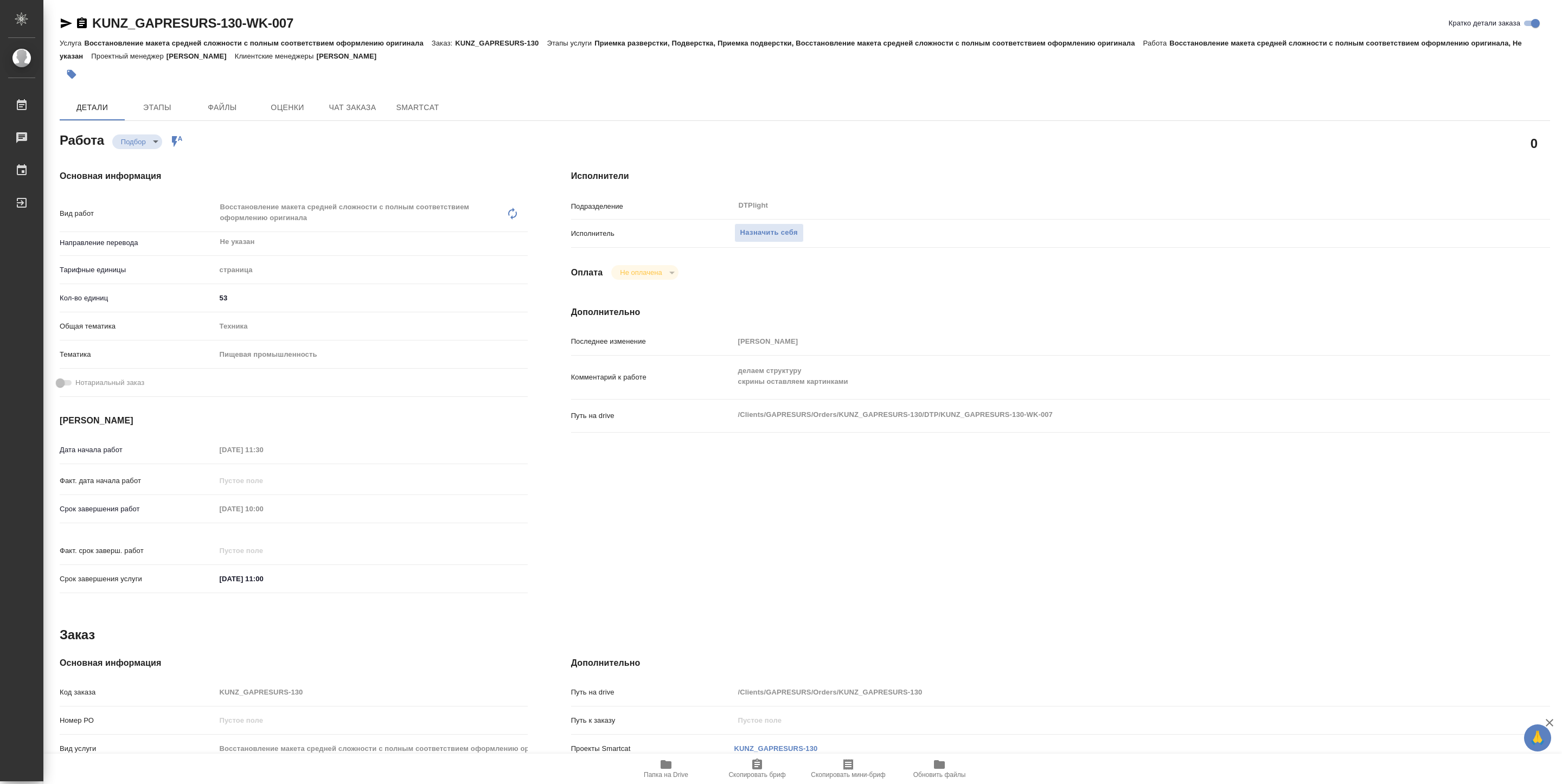
type textarea "x"
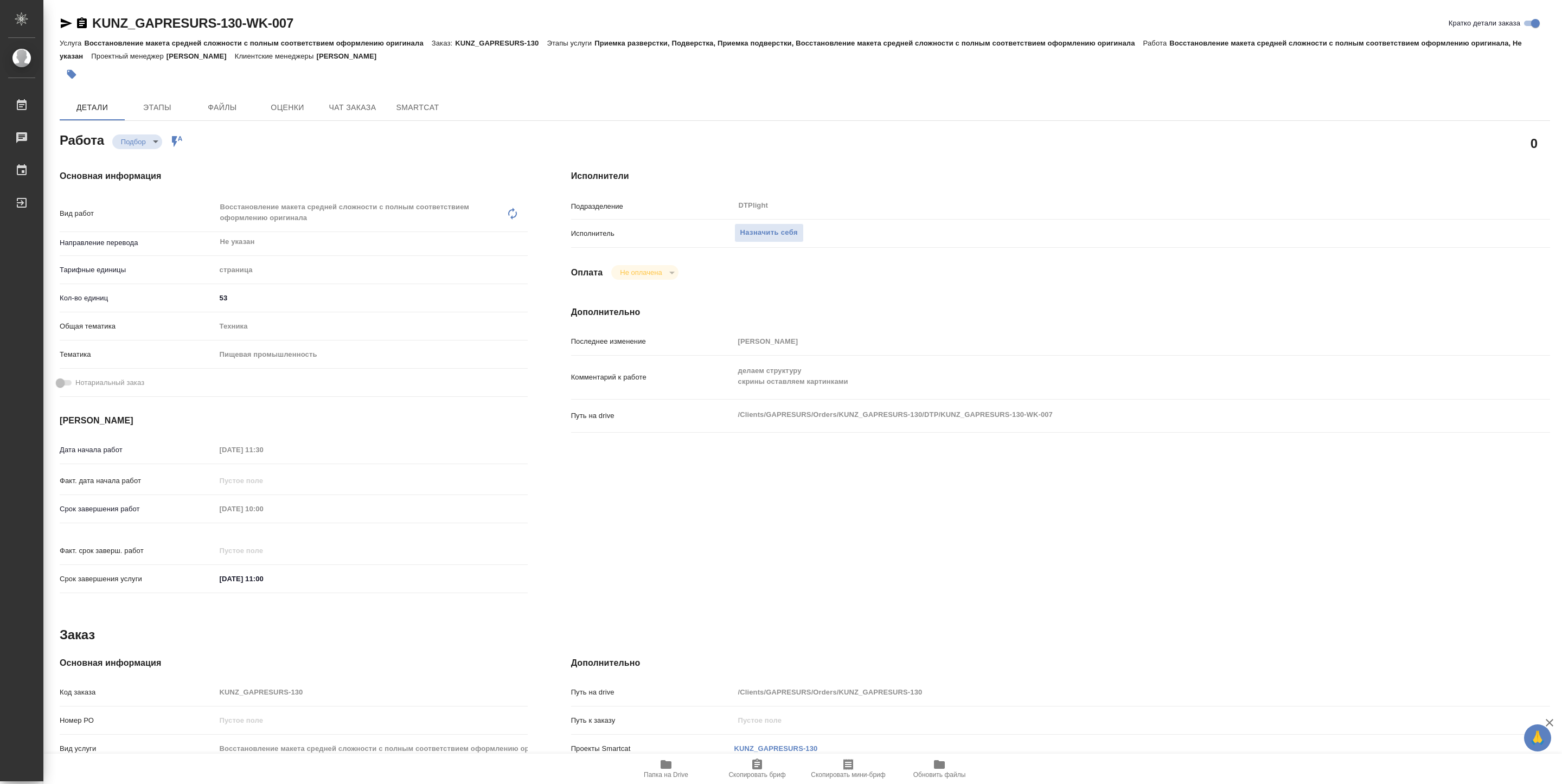
type textarea "x"
